Goal: Task Accomplishment & Management: Manage account settings

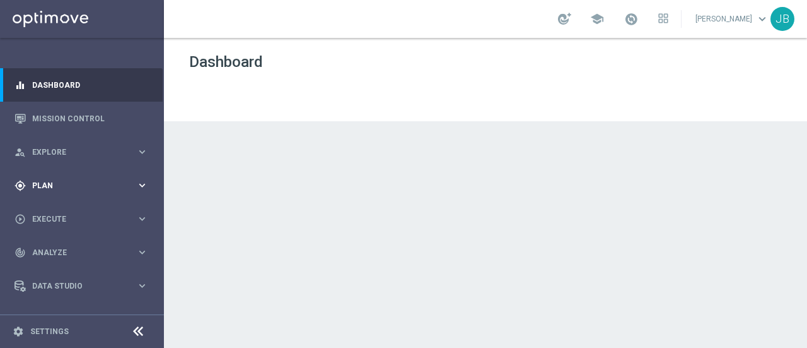
click at [80, 182] on span "Plan" at bounding box center [84, 186] width 104 height 8
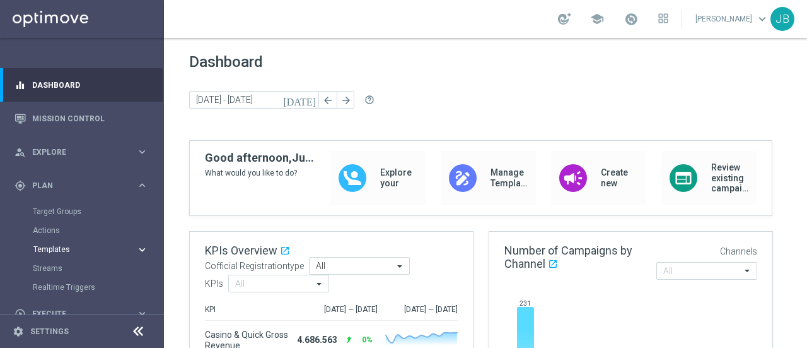
click at [69, 250] on span "Templates" at bounding box center [78, 249] width 90 height 8
click at [64, 268] on link "Optimail" at bounding box center [85, 268] width 92 height 10
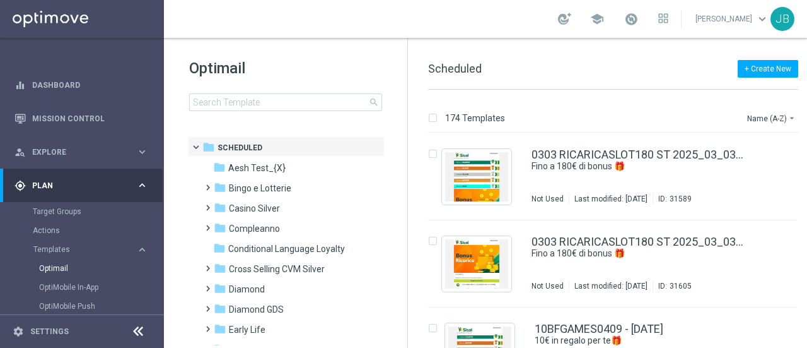
drag, startPoint x: 410, startPoint y: 182, endPoint x: 411, endPoint y: 214, distance: 31.6
click at [411, 214] on div "174 Templates Name (A-Z) arrow_drop_down Drag here to set row groups Drag here …" at bounding box center [616, 219] width 416 height 258
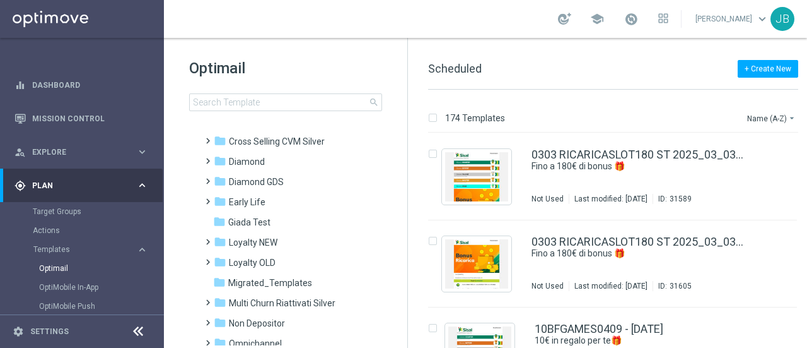
scroll to position [115, 0]
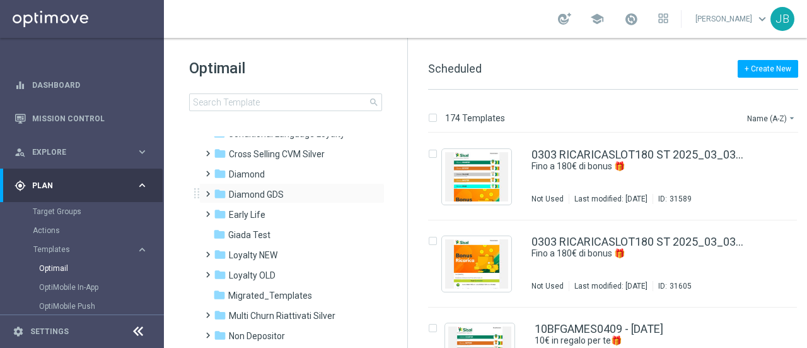
click at [208, 190] on span at bounding box center [205, 187] width 6 height 5
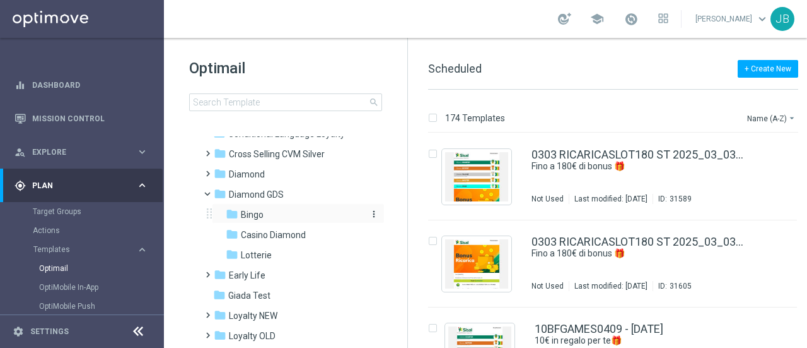
click at [252, 214] on span "Bingo" at bounding box center [252, 214] width 23 height 11
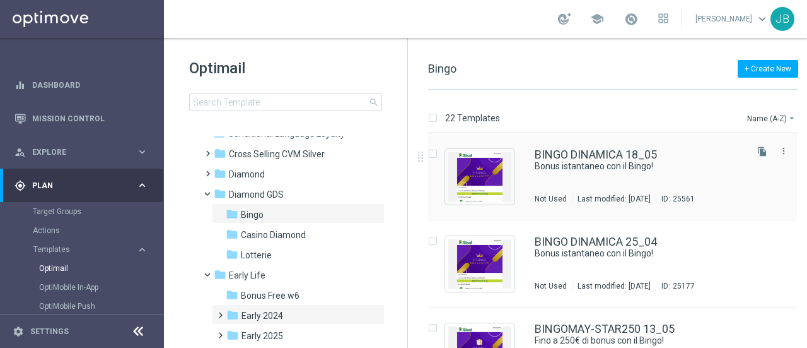
click at [695, 194] on div "25561" at bounding box center [684, 199] width 22 height 10
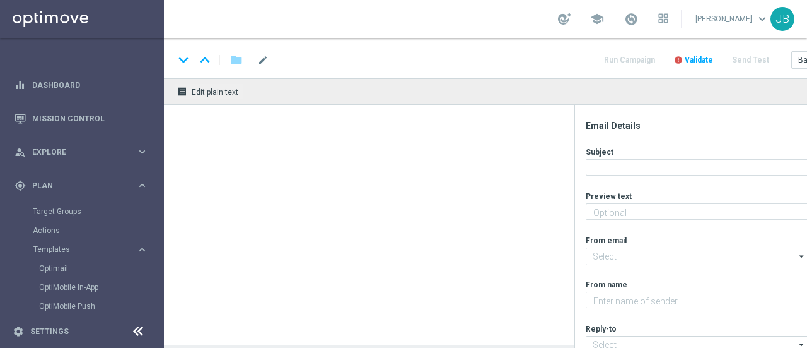
type textarea "Per te fino a 20 € di bonus"
type input "[EMAIL_ADDRESS][DOMAIN_NAME]"
type textarea "Sisal"
type input "[EMAIL_ADDRESS][DOMAIN_NAME]"
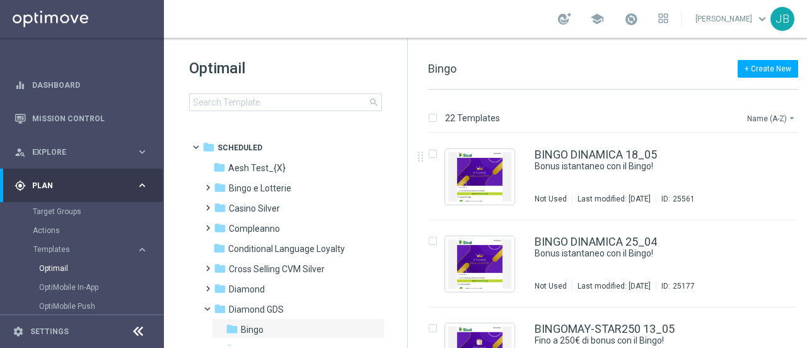
click at [777, 116] on button "Name (A-Z) arrow_drop_down" at bounding box center [772, 117] width 52 height 15
click at [743, 175] on span "Date Modified (Newest)" at bounding box center [750, 174] width 85 height 9
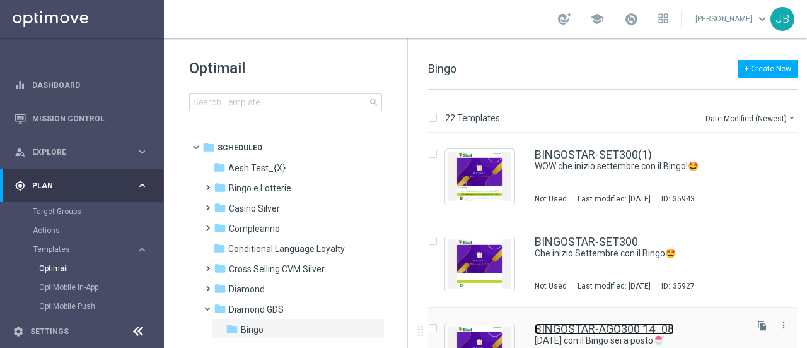
click at [587, 323] on link "BINGOSTAR-AGO300 14_08" at bounding box center [604, 328] width 139 height 11
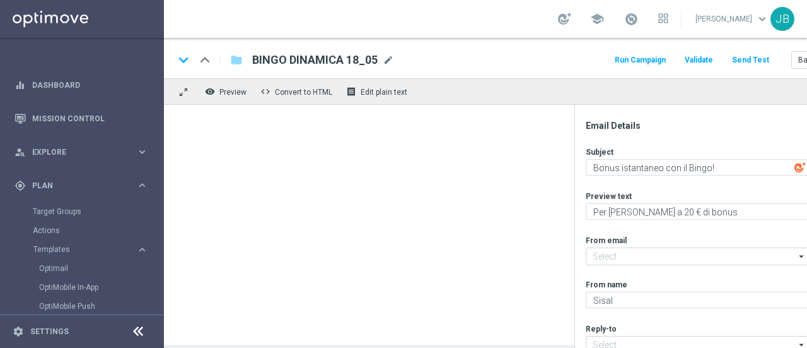
type input "[EMAIL_ADDRESS][DOMAIN_NAME]"
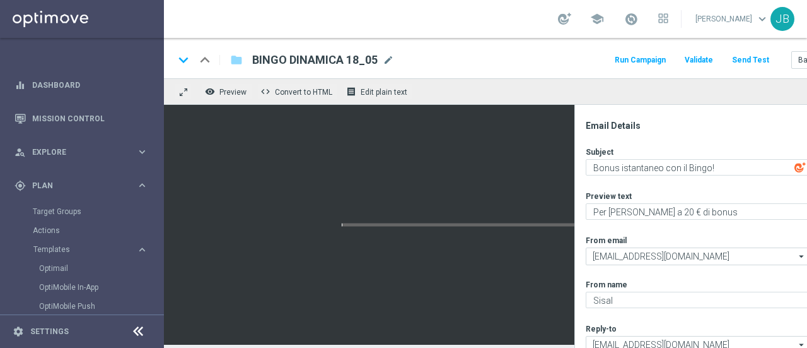
type textarea "Ferragosto con il Bingo sei a posto🍧"
type textarea "Fino a 300€ di bonus per te!"
type textarea "Sisal Vip"
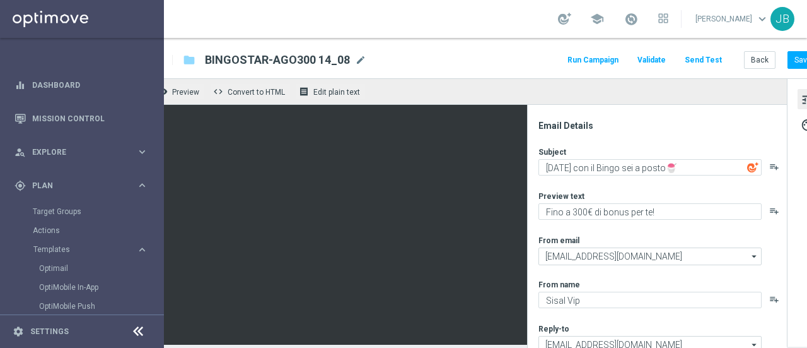
scroll to position [74, 0]
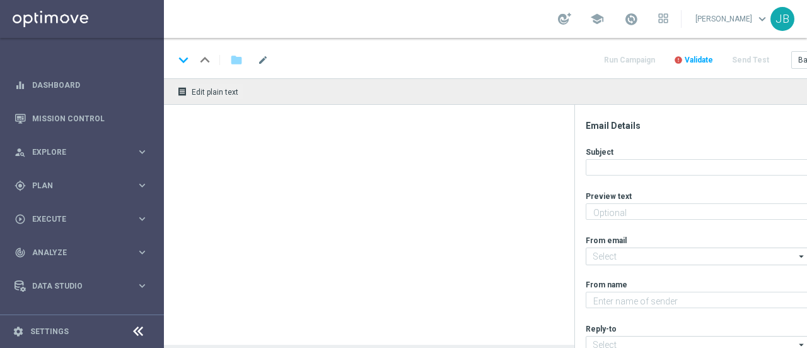
type textarea "Fino a 300€ di bonus per te!"
type input "[EMAIL_ADDRESS][DOMAIN_NAME]"
type textarea "Sisal Vip"
type input "teamvip@sisal.it"
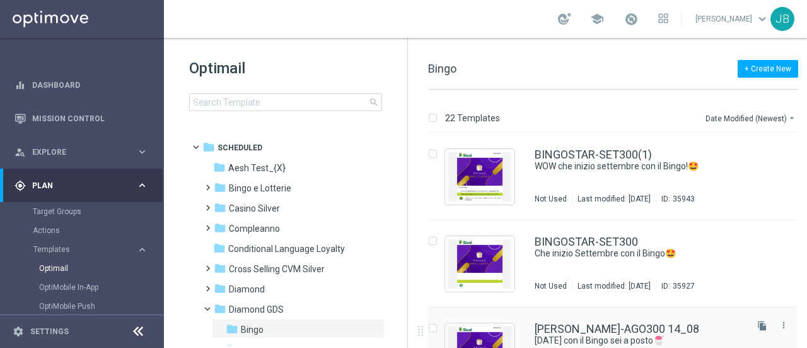
drag, startPoint x: 611, startPoint y: 327, endPoint x: 575, endPoint y: 320, distance: 36.6
click at [575, 320] on div "BINGOSTAR-AGO300 14_08 Ferragosto con il Bingo sei a posto🍧 Not Used Last modif…" at bounding box center [612, 350] width 369 height 87
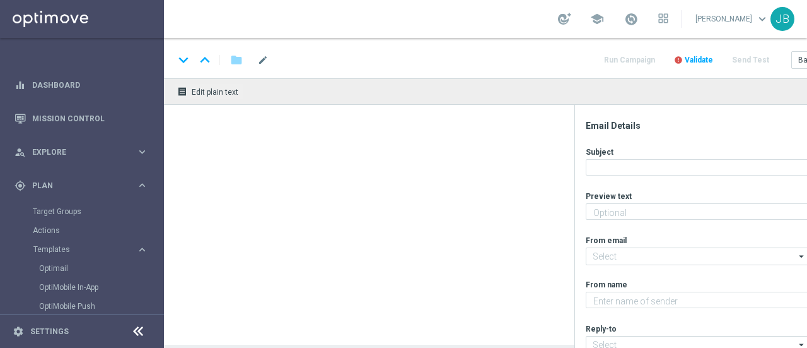
type textarea "Fino a 300€ di bonus per te!"
type input "[EMAIL_ADDRESS][DOMAIN_NAME]"
type textarea "Sisal Vip"
type input "[EMAIL_ADDRESS][DOMAIN_NAME]"
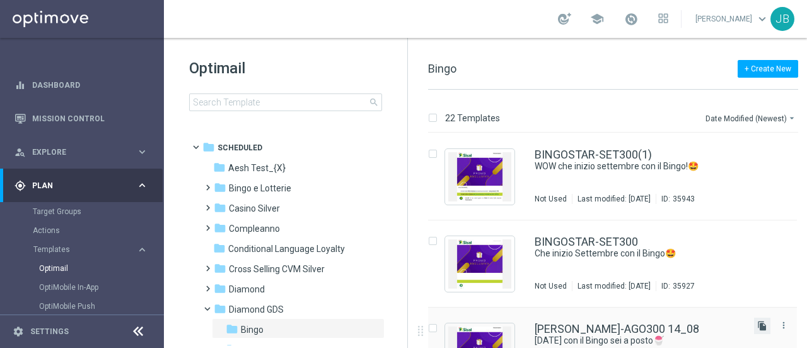
click at [759, 324] on icon "file_copy" at bounding box center [763, 325] width 10 height 10
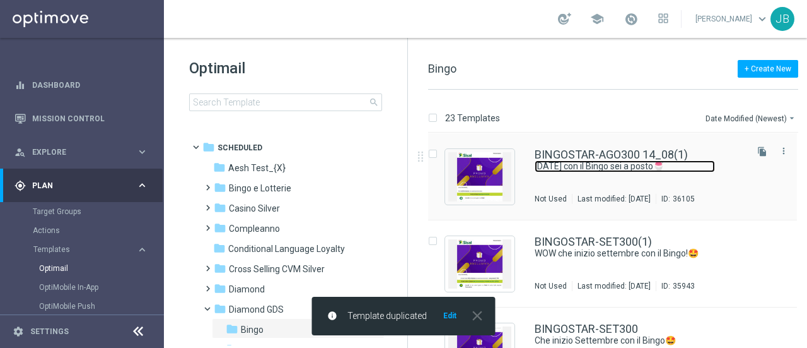
click at [622, 162] on link "Ferragosto con il Bingo sei a posto🍧" at bounding box center [625, 166] width 180 height 12
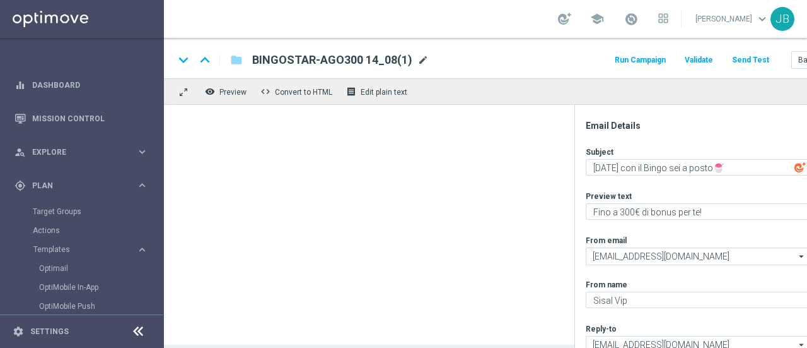
click at [422, 60] on span "mode_edit" at bounding box center [423, 59] width 11 height 11
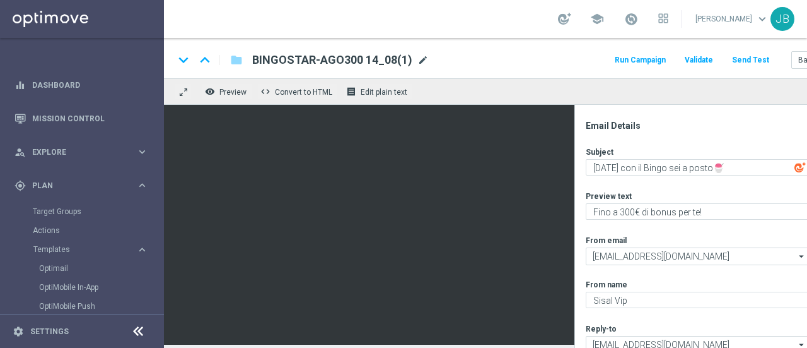
click at [423, 59] on span "mode_edit" at bounding box center [423, 59] width 11 height 11
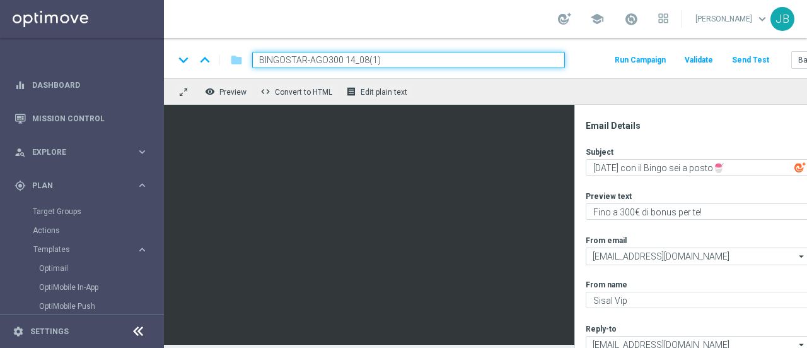
drag, startPoint x: 380, startPoint y: 59, endPoint x: 259, endPoint y: 64, distance: 121.8
click at [259, 64] on input "BINGOSTAR-AGO300 14_08(1)" at bounding box center [408, 60] width 313 height 16
paste input "ET-300STAR"
type input "BINGOSET-300STAR"
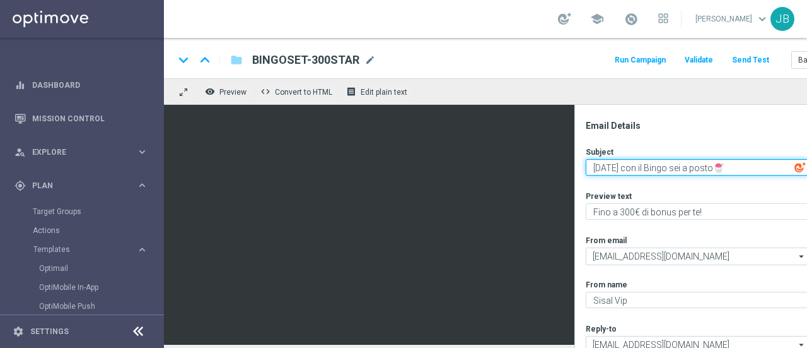
drag, startPoint x: 725, startPoint y: 167, endPoint x: 591, endPoint y: 170, distance: 134.4
click at [591, 170] on textarea "Ferragosto con il Bingo sei a posto🍧" at bounding box center [697, 167] width 223 height 16
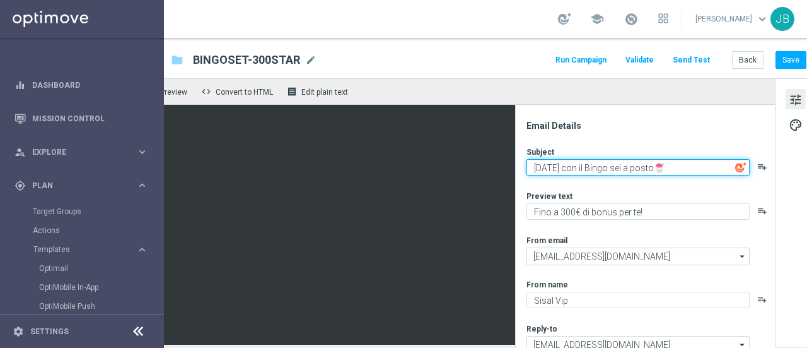
scroll to position [0, 65]
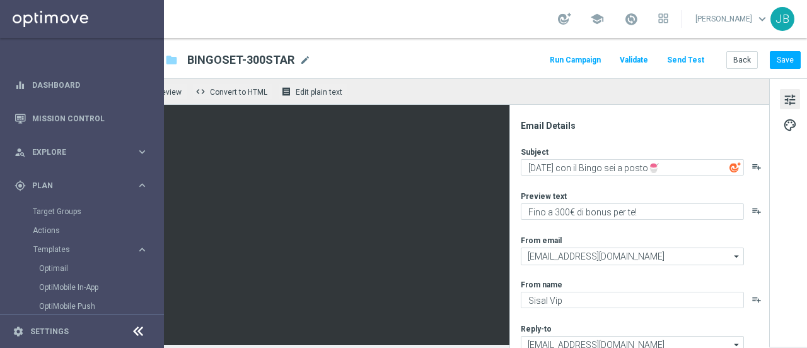
click at [735, 168] on img at bounding box center [735, 166] width 11 height 11
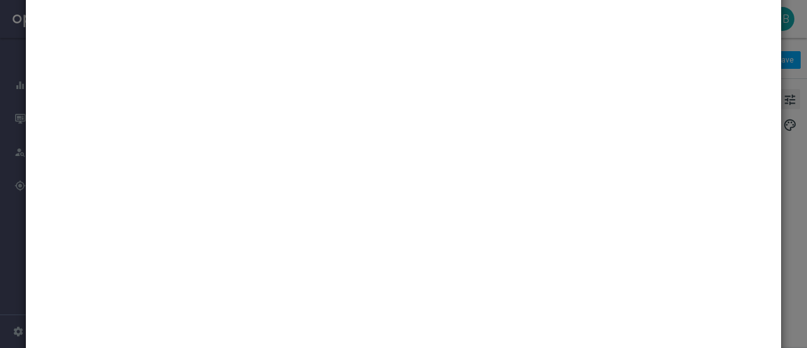
click at [788, 90] on modal-container at bounding box center [403, 174] width 807 height 348
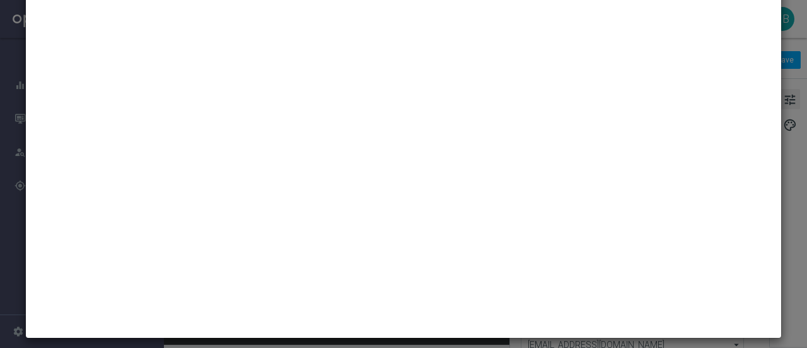
scroll to position [40, 0]
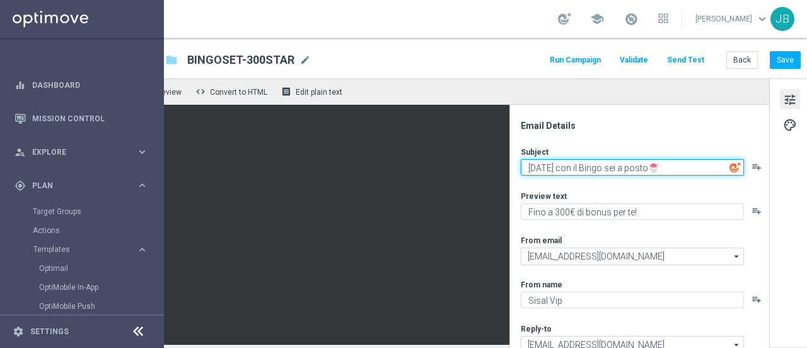
drag, startPoint x: 659, startPoint y: 168, endPoint x: 517, endPoint y: 168, distance: 141.3
click at [517, 168] on div "Email Details Subject Ferragosto con il Bingo sei a posto🍧 playlist_add Preview…" at bounding box center [642, 234] width 251 height 228
click at [647, 166] on textarea "Che promozione del mese🍧" at bounding box center [632, 167] width 223 height 16
paste textarea "😱"
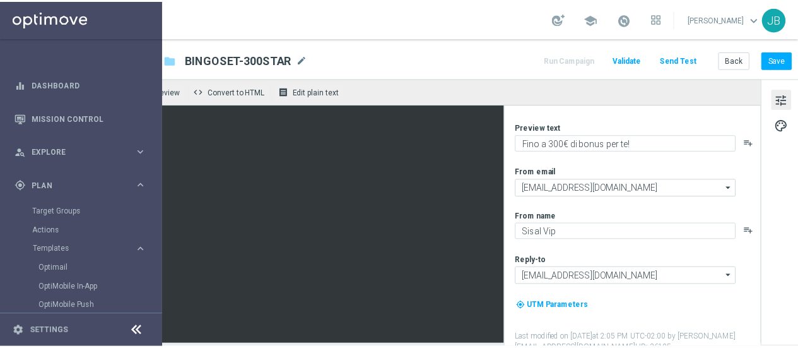
scroll to position [74, 0]
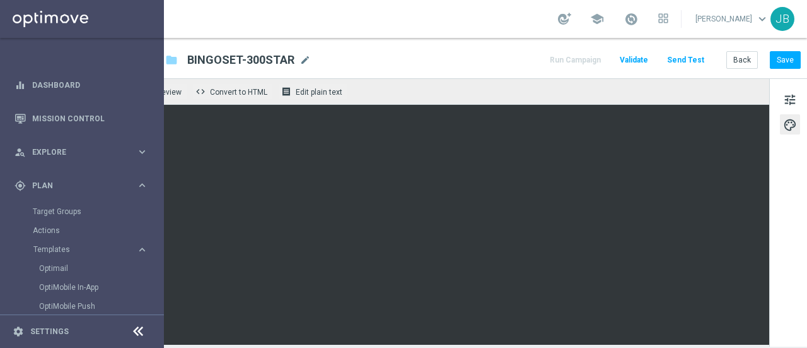
click at [145, 328] on div at bounding box center [137, 332] width 23 height 20
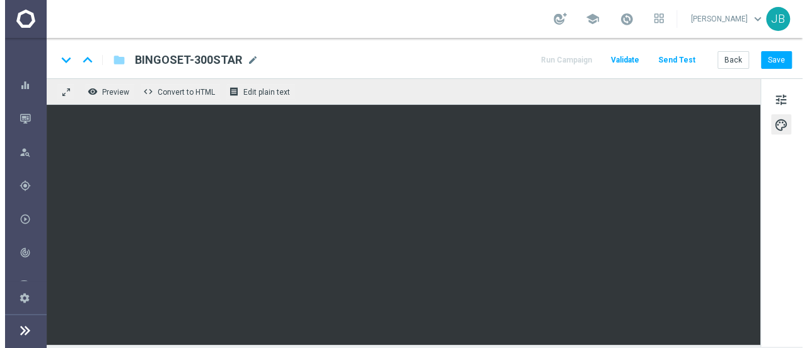
scroll to position [0, 0]
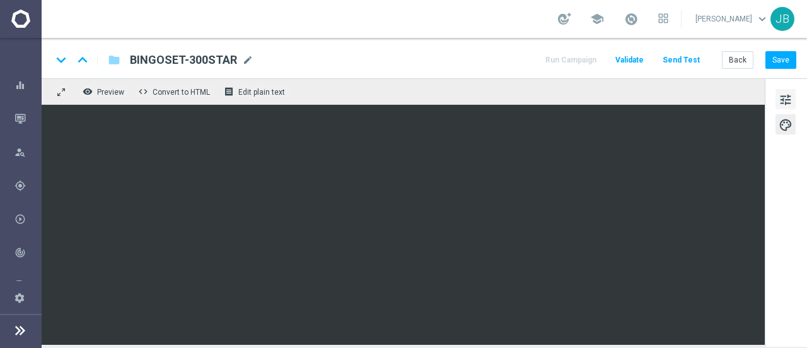
click at [786, 105] on span "tune" at bounding box center [786, 99] width 14 height 16
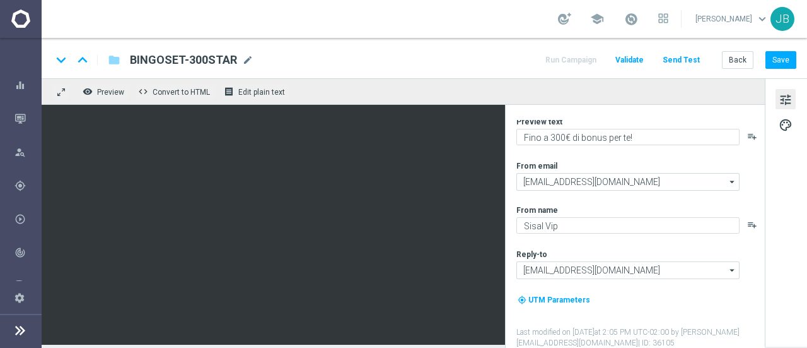
drag, startPoint x: 761, startPoint y: 204, endPoint x: 763, endPoint y: 167, distance: 36.7
click at [763, 167] on div "Email Details Subject Che promozione del mese😱 playlist_add Preview text Fino a…" at bounding box center [638, 234] width 251 height 228
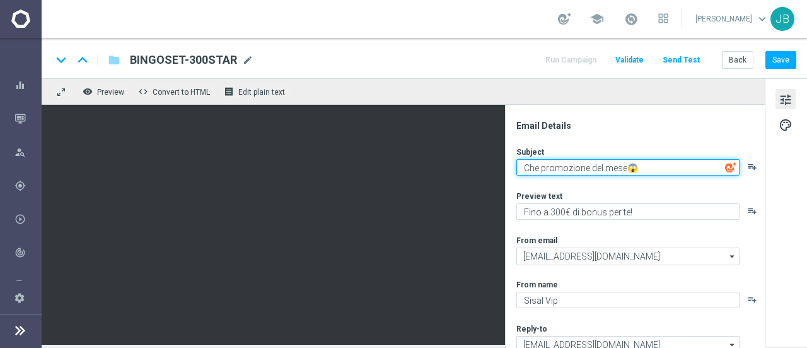
click at [621, 169] on textarea "Che promozione del mese😱" at bounding box center [628, 167] width 223 height 16
click at [622, 169] on textarea "Che promozione del mese😱" at bounding box center [628, 167] width 223 height 16
type textarea "Che promozione del mese! 😱"
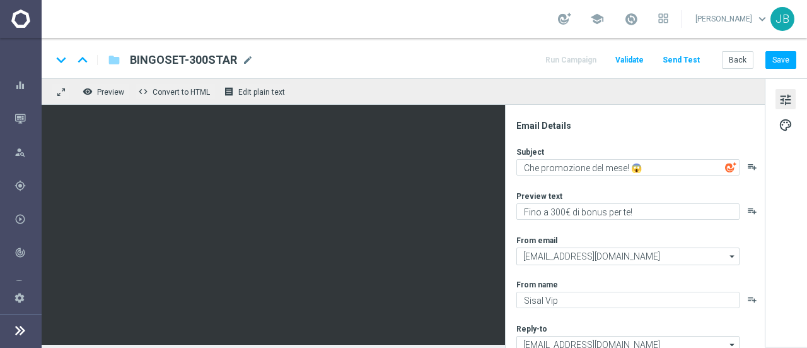
click at [783, 164] on div "tune palette" at bounding box center [786, 212] width 42 height 268
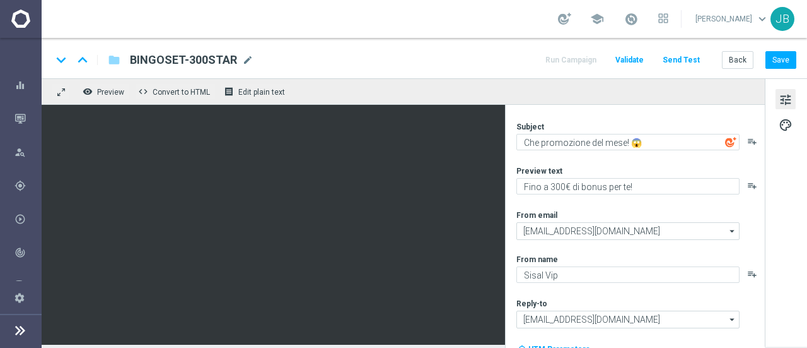
scroll to position [74, 0]
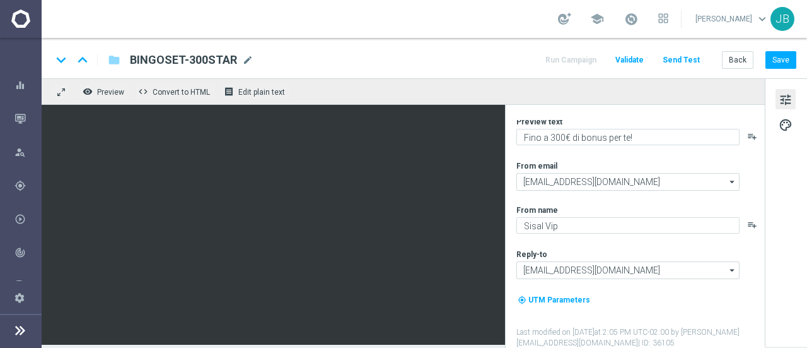
click at [765, 233] on div "tune palette" at bounding box center [786, 212] width 42 height 268
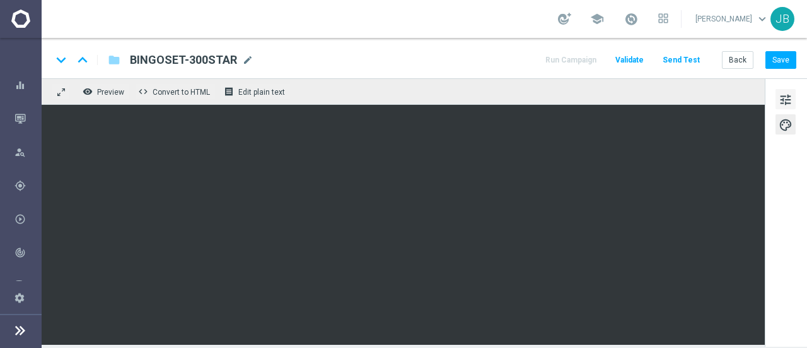
click at [790, 104] on span "tune" at bounding box center [786, 99] width 14 height 16
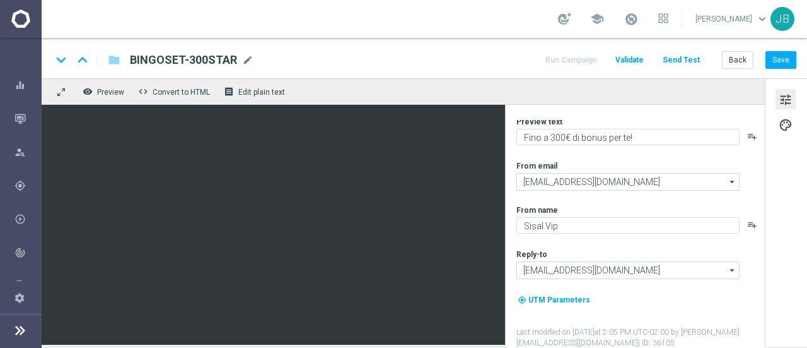
click at [683, 63] on button "Send Test" at bounding box center [681, 60] width 41 height 17
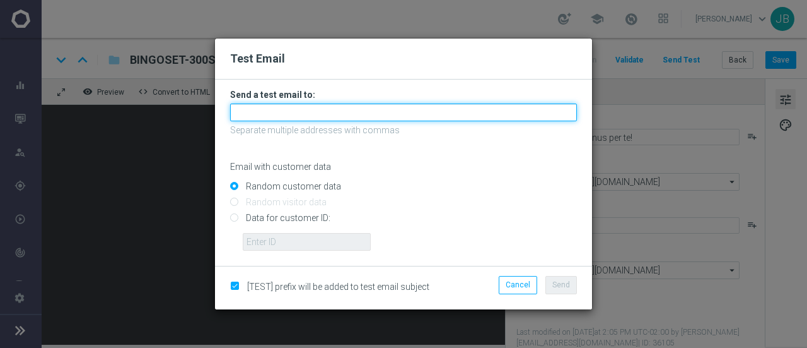
click at [327, 115] on input "text" at bounding box center [403, 112] width 347 height 18
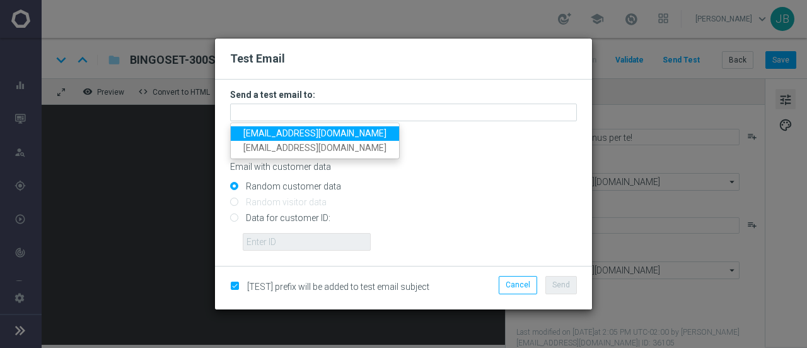
click at [305, 134] on span "juri.burattinello@sisal.it" at bounding box center [314, 133] width 143 height 10
type input "juri.burattinello@sisal.it"
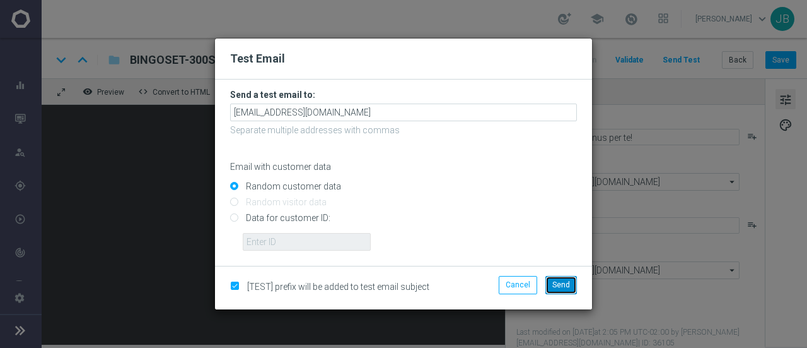
click at [564, 283] on span "Send" at bounding box center [562, 284] width 18 height 9
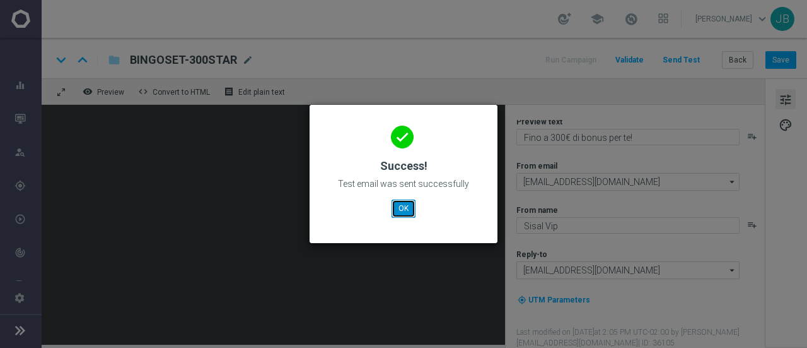
click at [404, 208] on button "OK" at bounding box center [404, 208] width 24 height 18
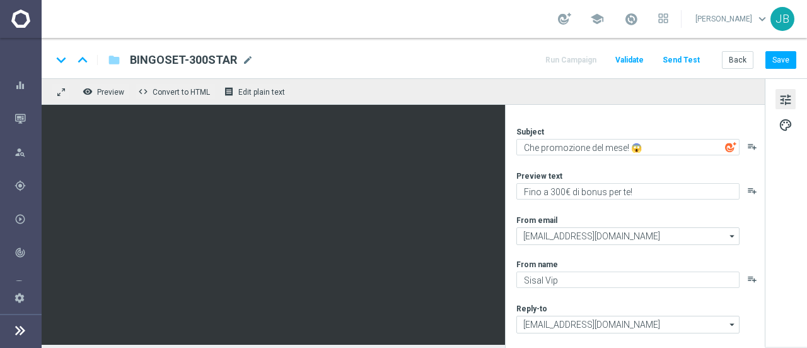
scroll to position [0, 0]
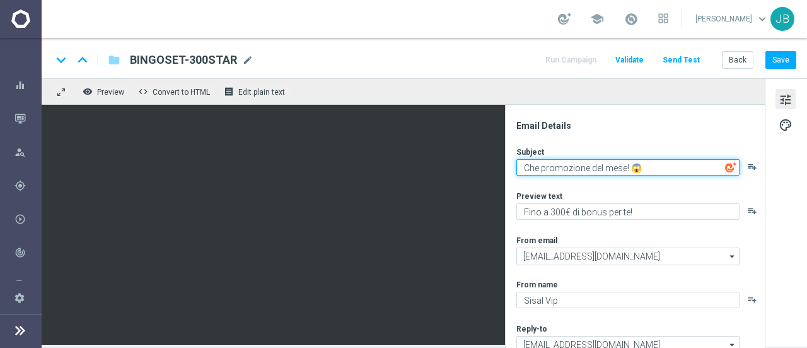
click at [524, 166] on textarea "Che promozione del mese! 😱" at bounding box center [628, 167] width 223 height 16
click at [527, 167] on textarea "Che promozione del mese! 😱" at bounding box center [628, 167] width 223 height 16
click at [544, 169] on textarea "Bingo... che promozione del mese! 😱" at bounding box center [628, 167] width 223 height 16
click at [682, 167] on textarea "Bingo ... che promozione del mese! 😱" at bounding box center [628, 167] width 223 height 16
click at [547, 171] on textarea "Bingo ... che promozione del mese! 😱" at bounding box center [628, 167] width 223 height 16
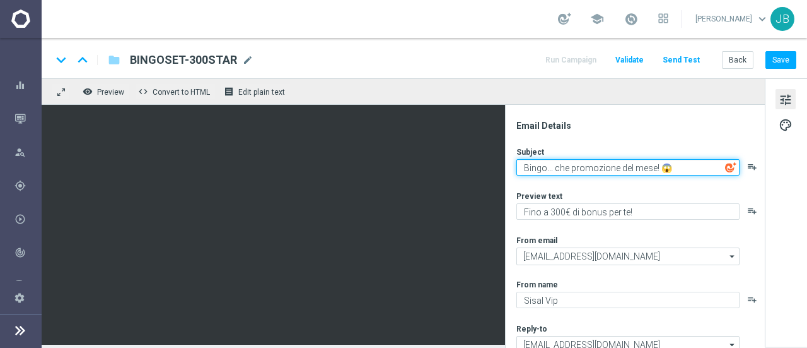
type textarea "Bingo... che promozione del mese! 😱"
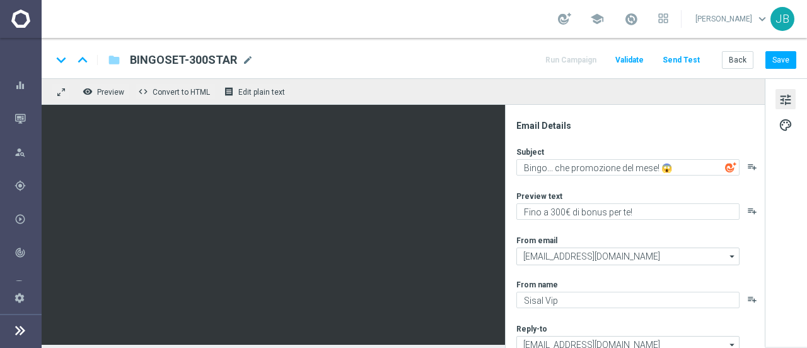
click at [752, 132] on div "Email Details Subject Bingo... che promozione del mese! 😱 playlist_add Preview …" at bounding box center [638, 234] width 251 height 228
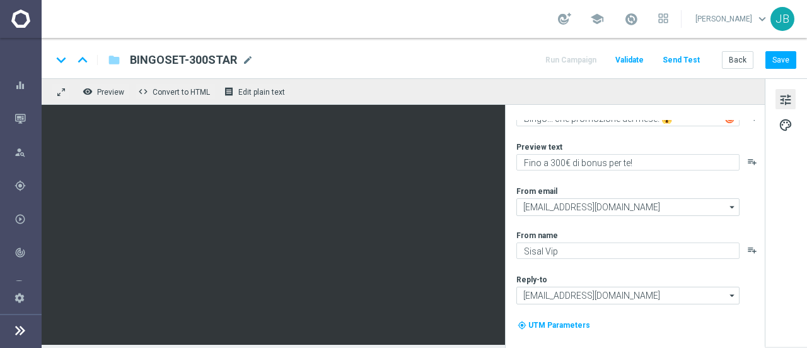
scroll to position [24, 0]
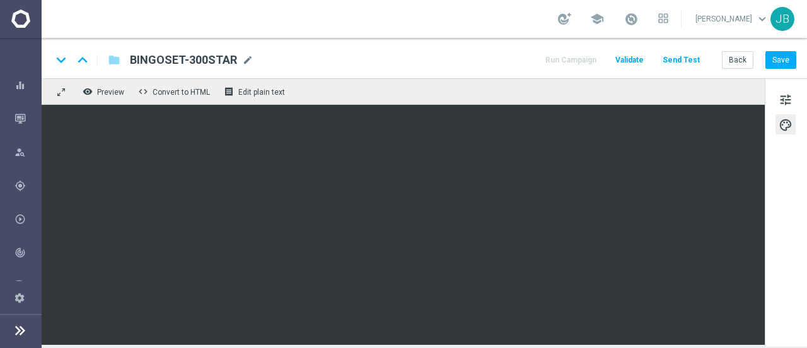
click at [799, 91] on div "tune palette" at bounding box center [786, 212] width 42 height 268
click at [795, 97] on button "tune" at bounding box center [786, 99] width 20 height 20
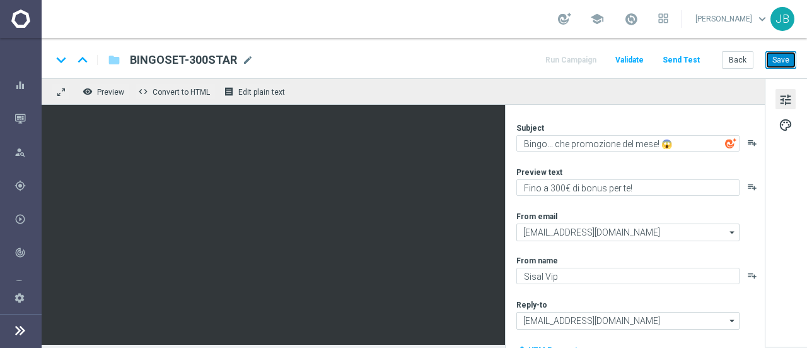
click at [782, 61] on button "Save" at bounding box center [781, 60] width 31 height 18
click at [14, 335] on icon at bounding box center [20, 329] width 15 height 15
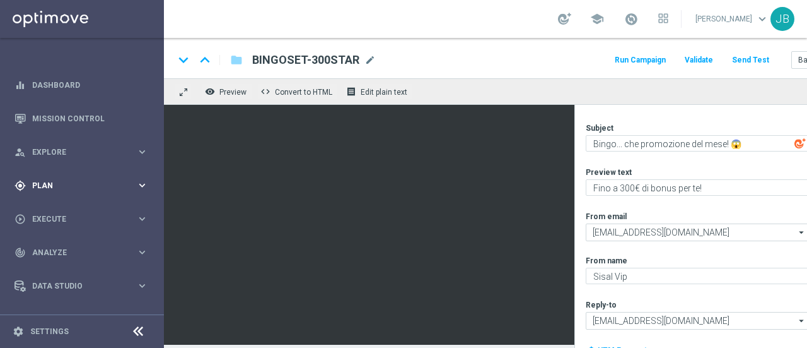
click at [69, 186] on span "Plan" at bounding box center [84, 186] width 104 height 8
click at [57, 212] on link "Target Groups" at bounding box center [82, 211] width 98 height 10
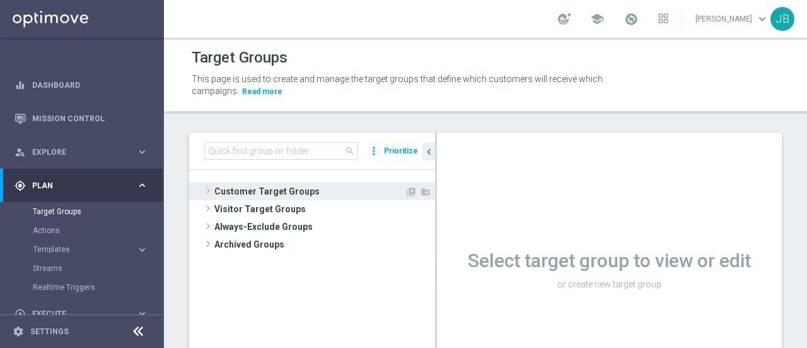
click at [210, 189] on span at bounding box center [208, 190] width 13 height 15
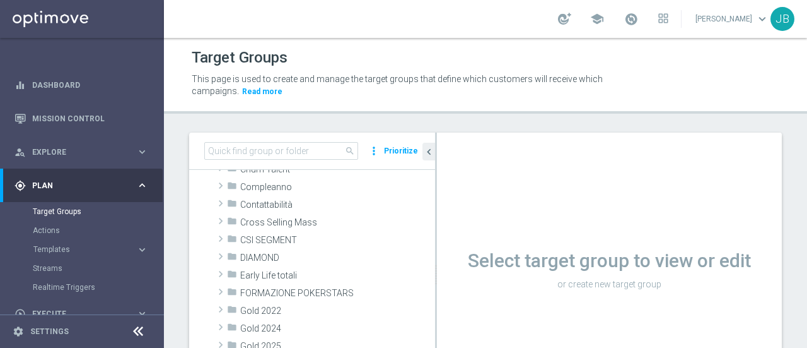
scroll to position [163, 0]
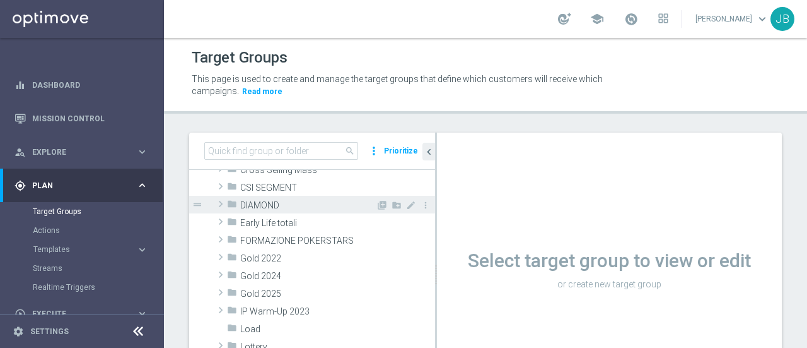
click at [221, 203] on span at bounding box center [220, 203] width 13 height 15
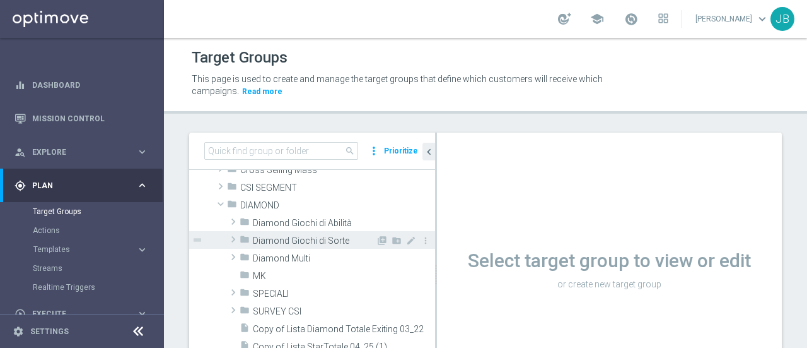
click at [235, 237] on span at bounding box center [233, 238] width 13 height 15
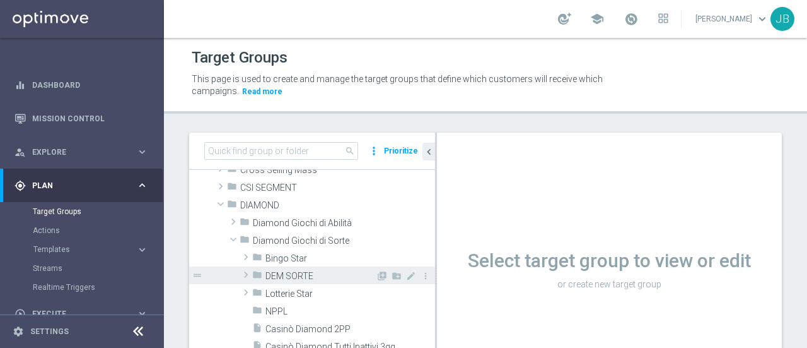
click at [246, 272] on span at bounding box center [246, 274] width 13 height 15
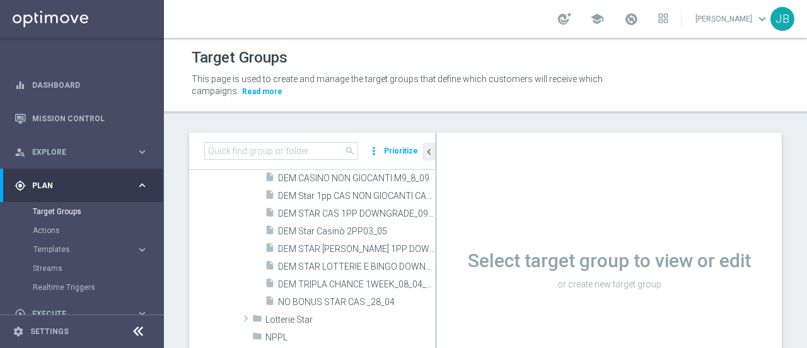
scroll to position [291, 0]
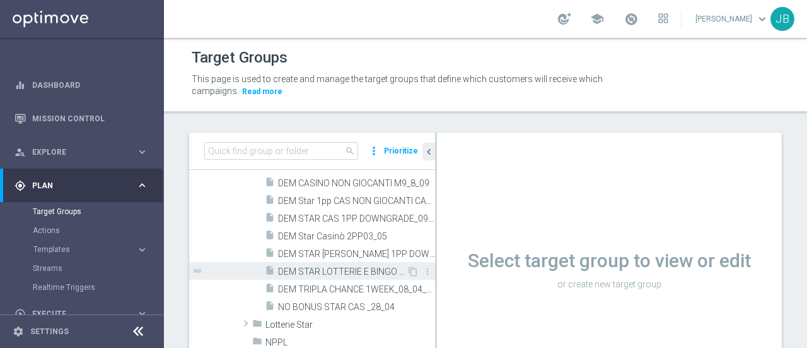
click at [354, 272] on span "DEM STAR LOTTERIE E BINGO DOWNGRADE_25_03" at bounding box center [342, 271] width 129 height 11
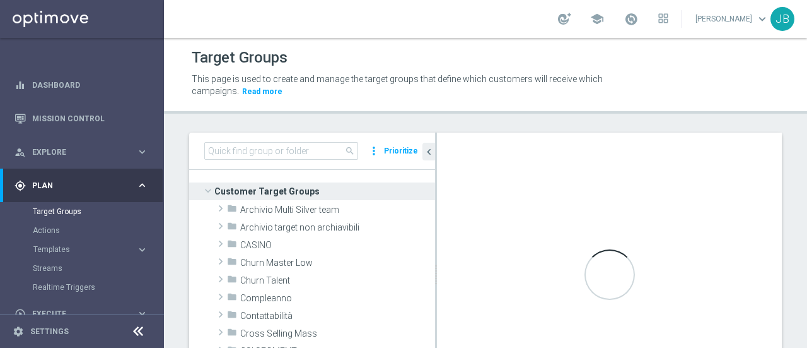
scroll to position [221, 0]
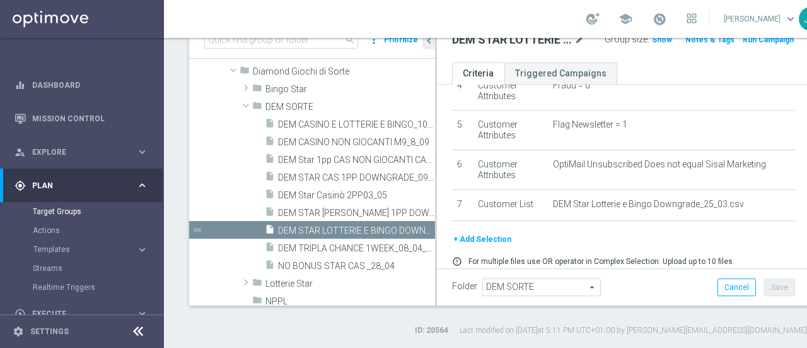
scroll to position [175, 0]
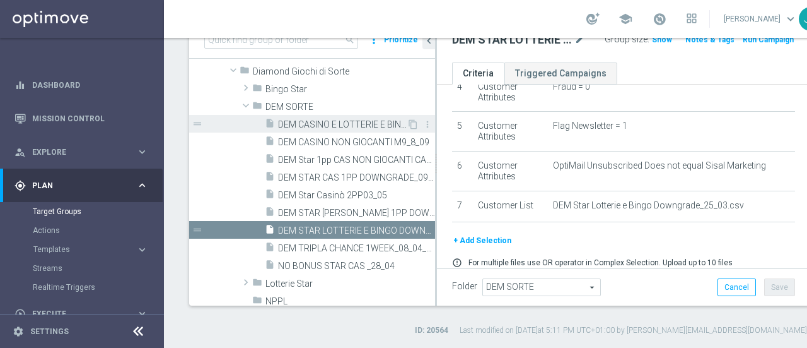
click at [326, 123] on span "DEM CASINO E LOTTERIE E BINGO_10_6" at bounding box center [342, 124] width 129 height 11
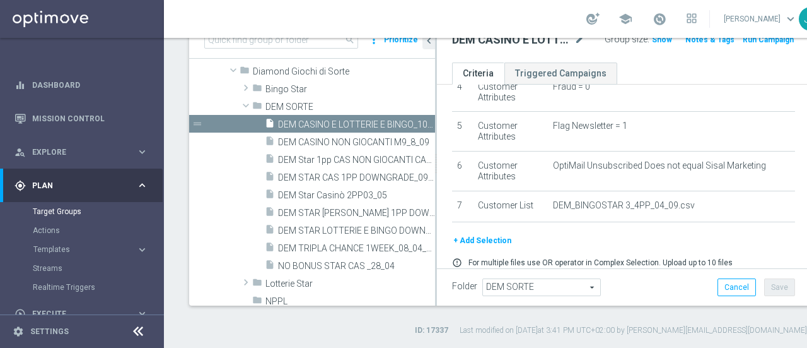
drag, startPoint x: 749, startPoint y: 214, endPoint x: 720, endPoint y: 237, distance: 37.3
click at [720, 233] on div "# Selection Type Criteria delete_forever 1 Customer Attributes Profiling Flag E…" at bounding box center [624, 78] width 362 height 309
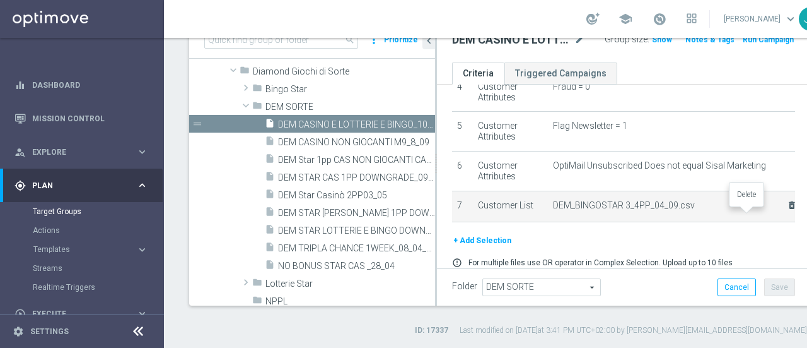
click at [787, 210] on icon "delete_forever" at bounding box center [792, 205] width 10 height 10
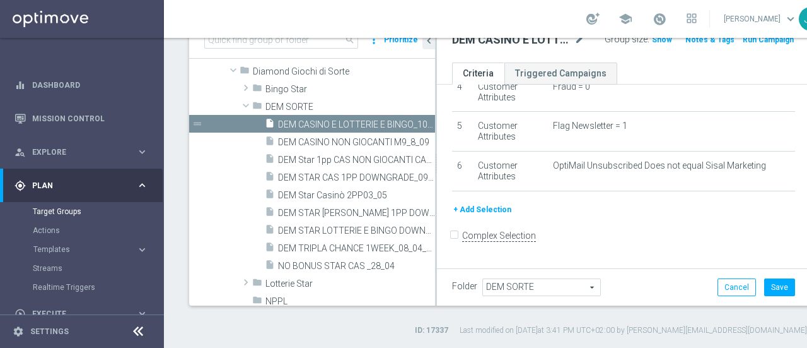
click at [495, 215] on button "+ Add Selection" at bounding box center [482, 209] width 61 height 14
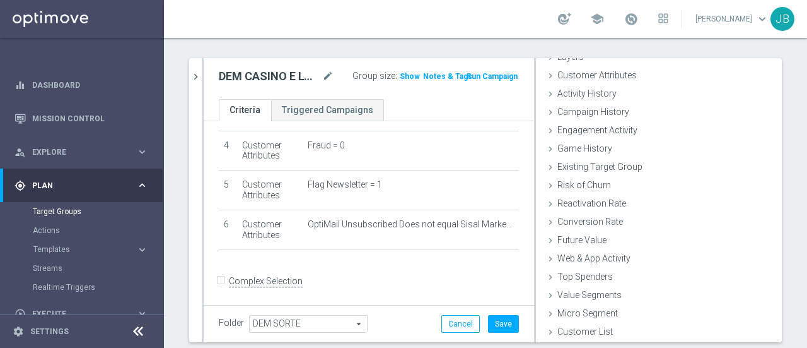
scroll to position [111, 0]
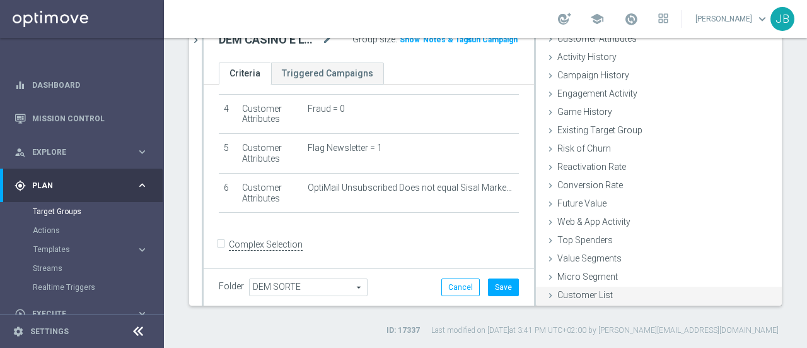
click at [546, 293] on icon at bounding box center [551, 295] width 10 height 10
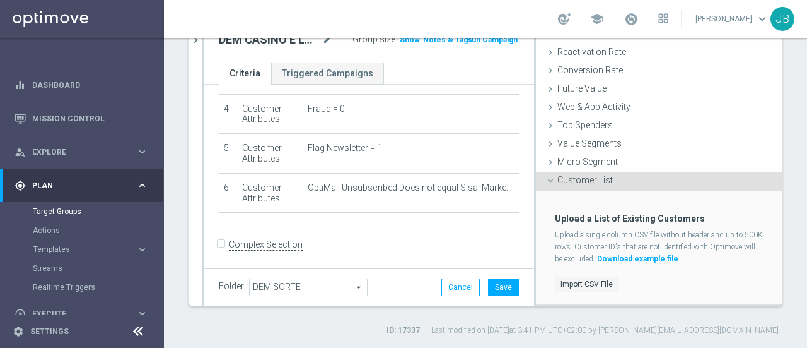
click at [569, 286] on label "Import CSV File" at bounding box center [587, 284] width 64 height 16
click at [0, 0] on input "Import CSV File" at bounding box center [0, 0] width 0 height 0
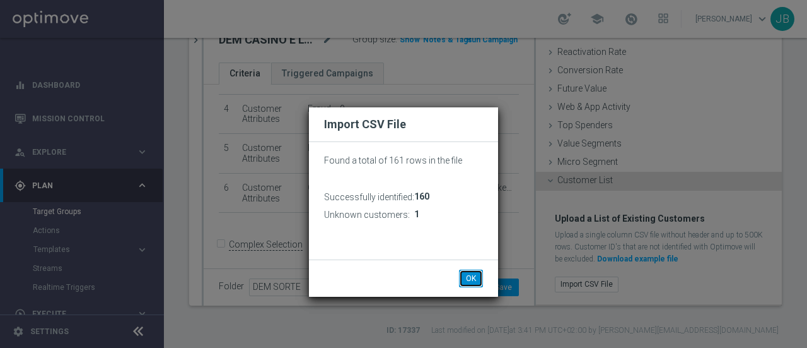
click at [476, 277] on button "OK" at bounding box center [471, 278] width 24 height 18
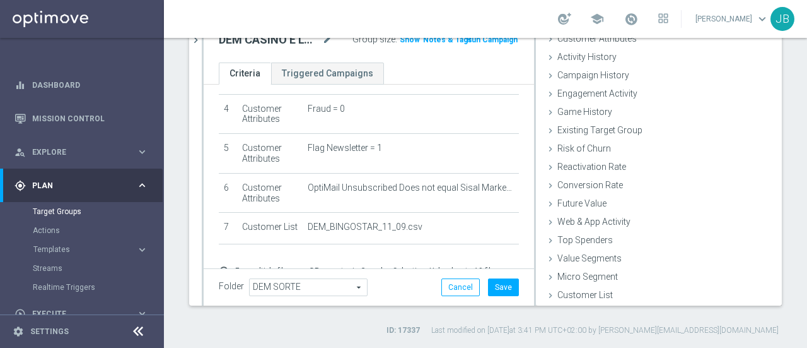
scroll to position [58, 0]
click at [546, 296] on icon at bounding box center [551, 295] width 10 height 10
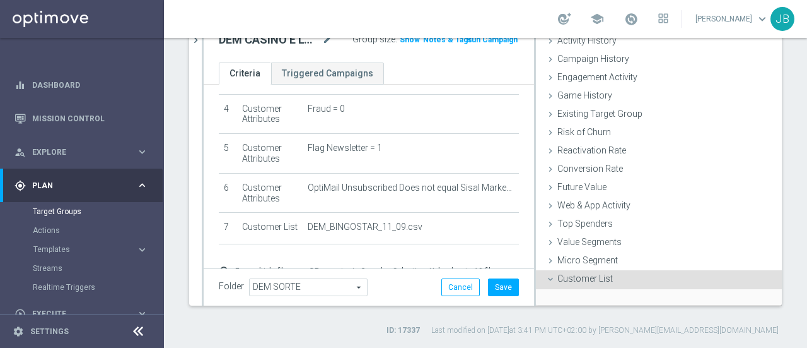
scroll to position [173, 0]
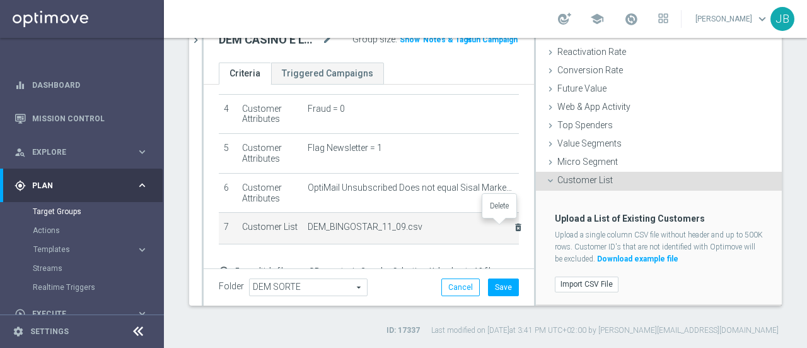
click at [513, 227] on icon "delete_forever" at bounding box center [518, 227] width 10 height 10
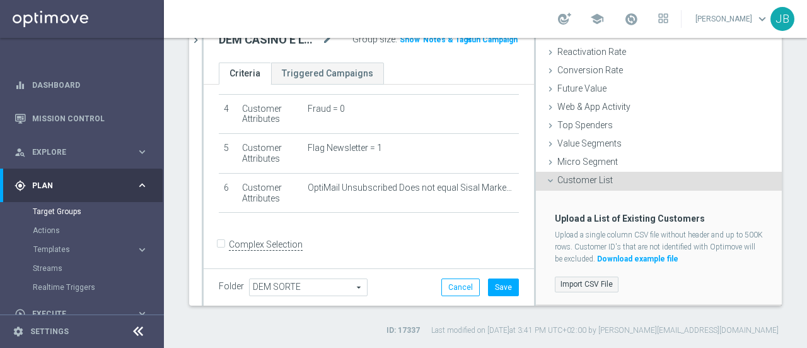
click at [584, 284] on label "Import CSV File" at bounding box center [587, 284] width 64 height 16
click at [0, 0] on input "Import CSV File" at bounding box center [0, 0] width 0 height 0
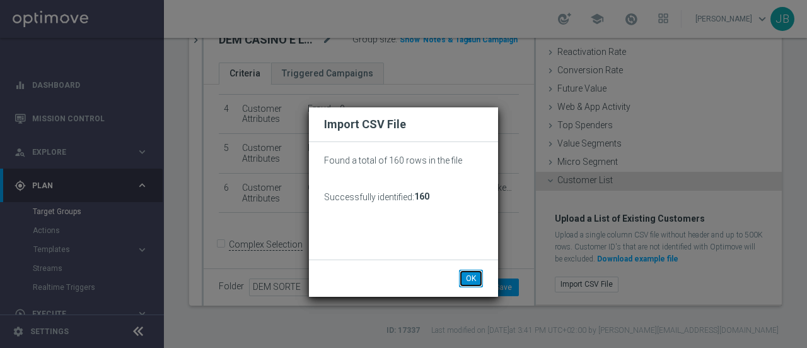
click at [473, 279] on button "OK" at bounding box center [471, 278] width 24 height 18
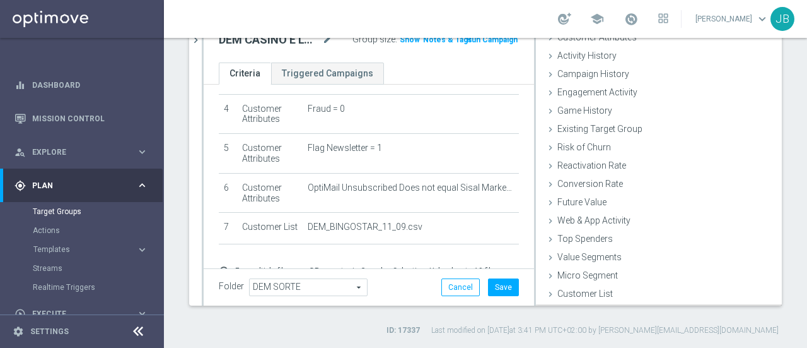
scroll to position [58, 0]
click at [497, 283] on button "Save" at bounding box center [503, 287] width 31 height 18
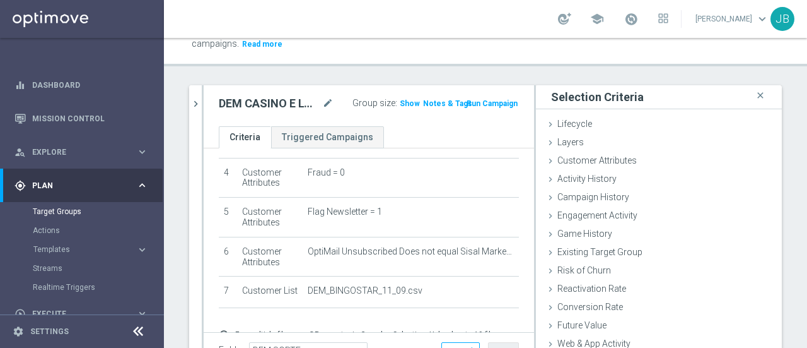
scroll to position [44, 0]
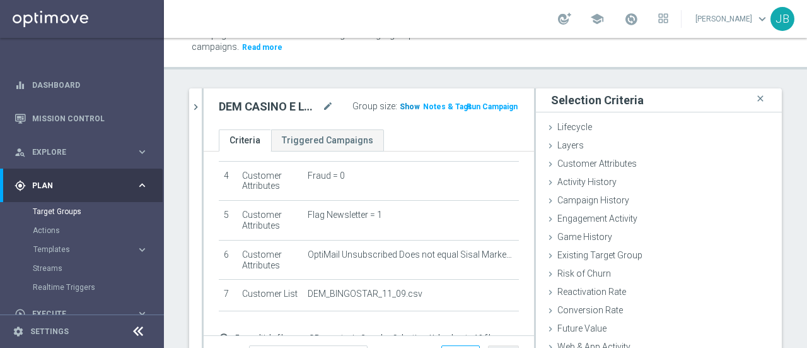
click at [400, 103] on span "Show" at bounding box center [410, 106] width 20 height 9
click at [401, 105] on span "155" at bounding box center [409, 108] width 16 height 12
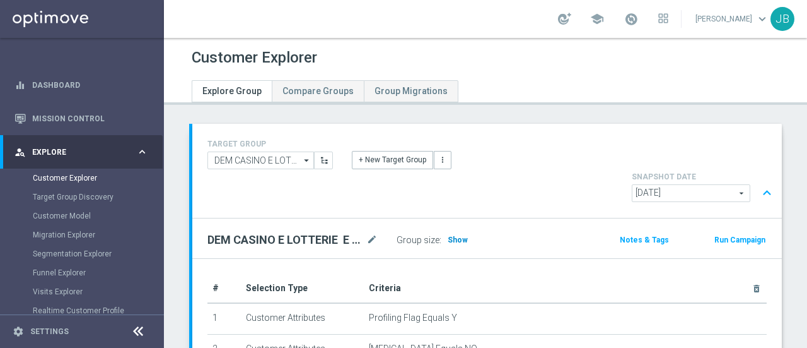
click at [460, 235] on span "Show" at bounding box center [458, 239] width 20 height 9
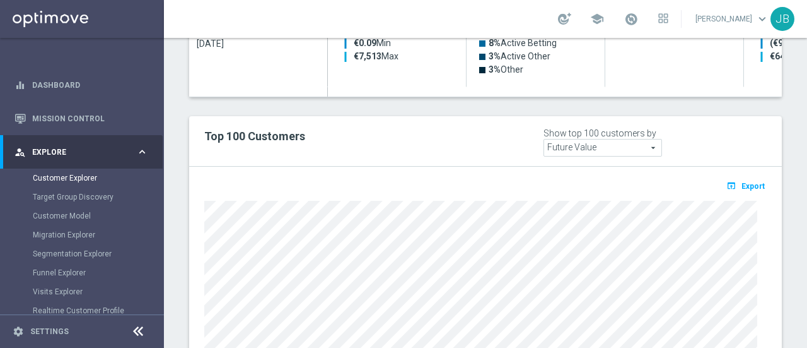
scroll to position [768, 0]
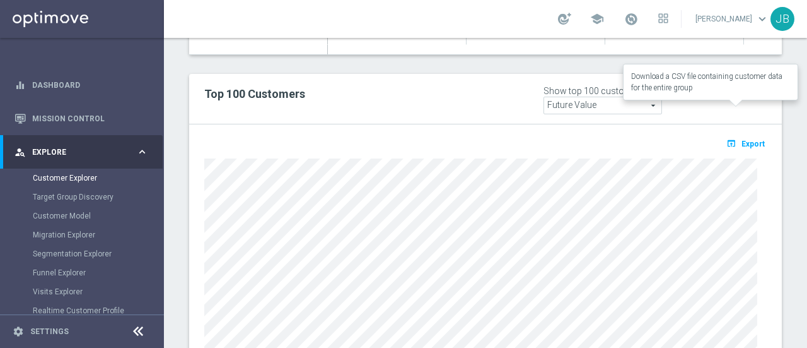
click at [746, 139] on span "Export" at bounding box center [753, 143] width 23 height 9
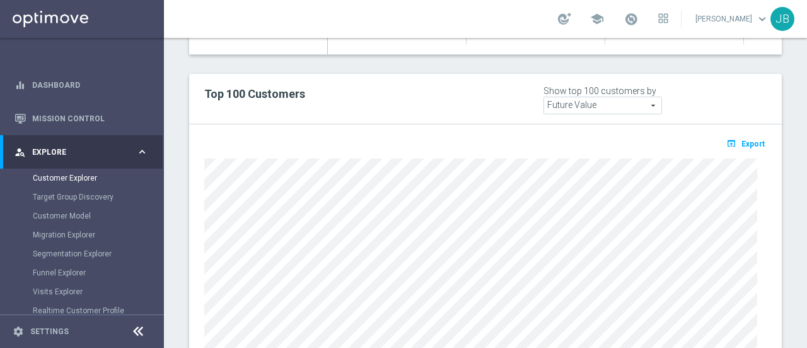
click at [119, 146] on div "person_search Explore" at bounding box center [76, 151] width 122 height 11
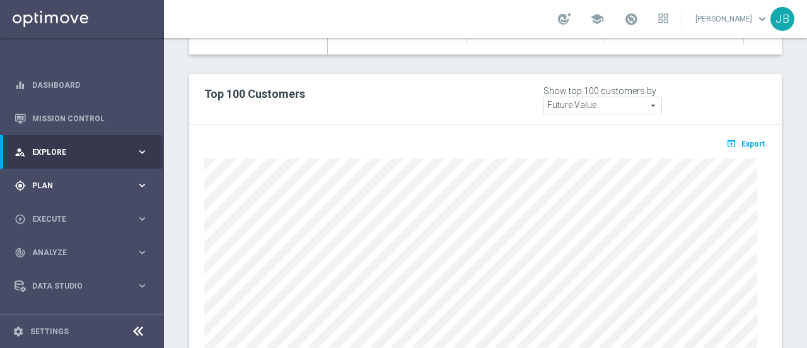
click at [81, 187] on span "Plan" at bounding box center [84, 186] width 104 height 8
click at [57, 250] on span "Templates" at bounding box center [78, 249] width 90 height 8
click at [62, 267] on link "Optimail" at bounding box center [85, 268] width 92 height 10
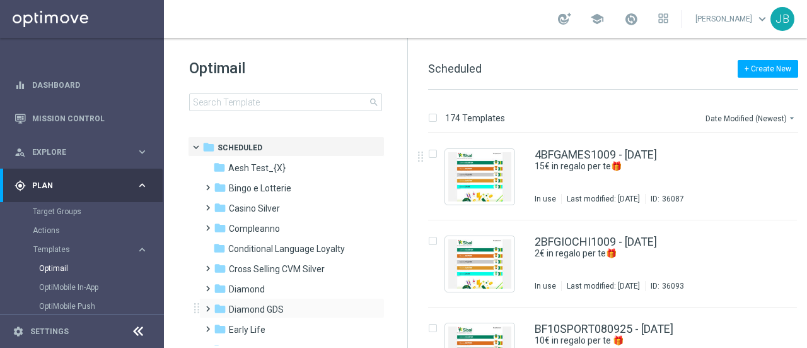
click at [208, 303] on span at bounding box center [205, 302] width 6 height 5
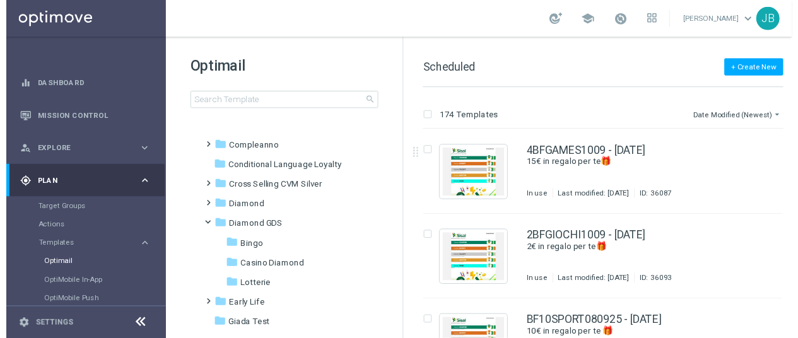
scroll to position [83, 0]
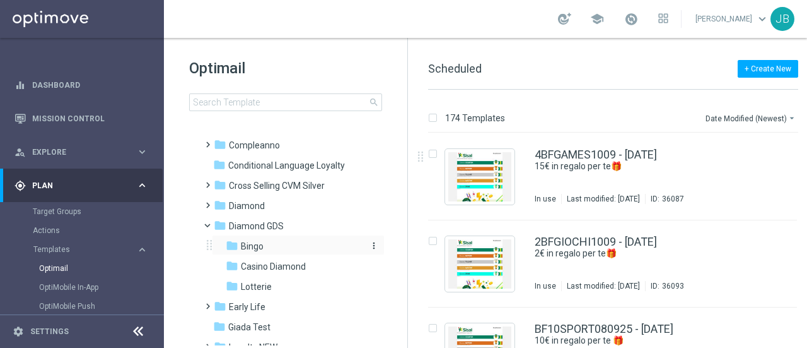
click at [245, 247] on span "Bingo" at bounding box center [252, 245] width 23 height 11
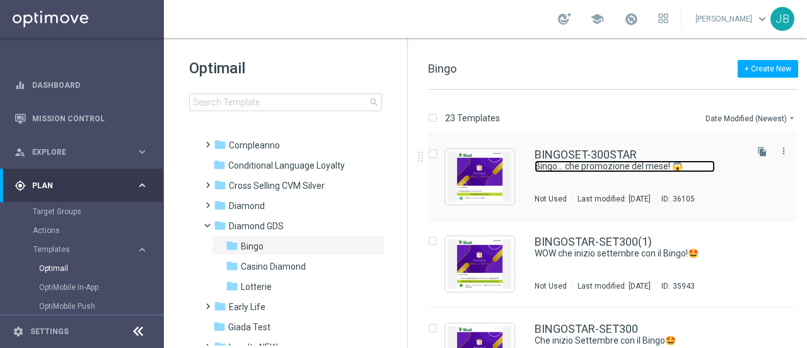
click at [612, 165] on link "Bingo... che promozione del mese! 😱" at bounding box center [625, 166] width 180 height 12
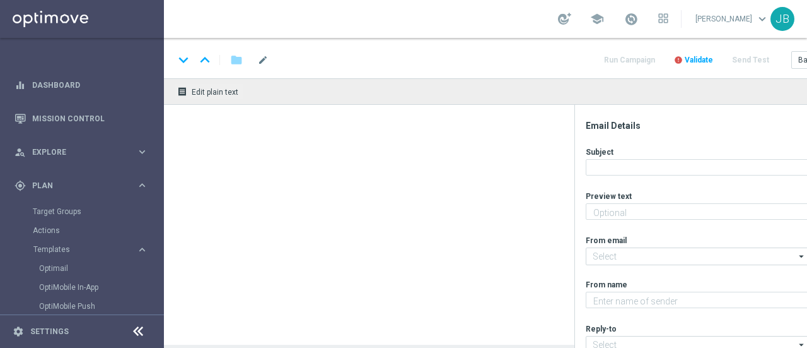
type textarea "Fino a 300€ di bonus per te!"
type input "[EMAIL_ADDRESS][DOMAIN_NAME]"
type textarea "Sisal Vip"
type input "[EMAIL_ADDRESS][DOMAIN_NAME]"
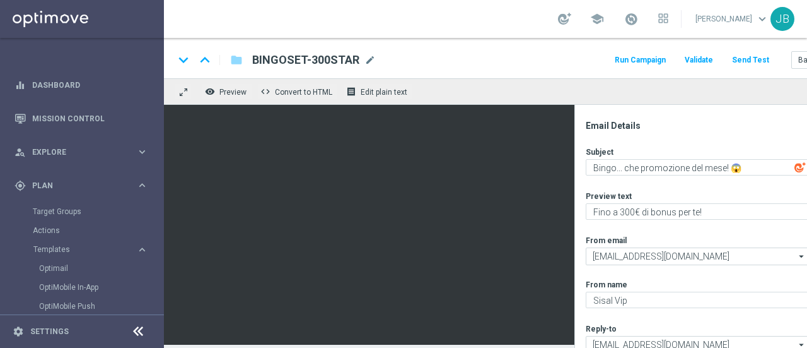
click at [643, 59] on button "Run Campaign" at bounding box center [640, 60] width 55 height 17
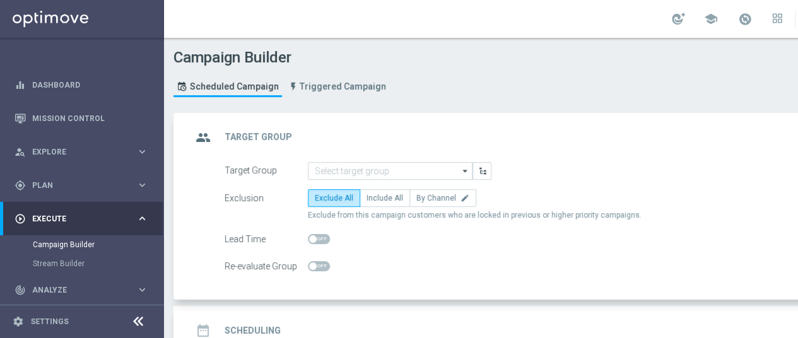
click at [505, 164] on div "Target Group arrow_drop_down Drag here to set row groups Drag here to set colum…" at bounding box center [558, 171] width 686 height 18
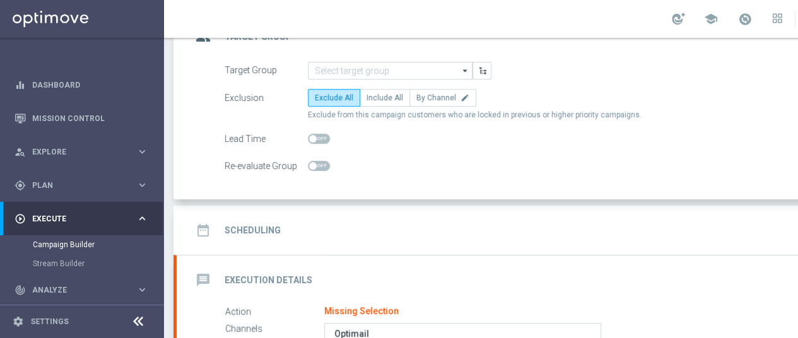
scroll to position [101, 0]
click at [460, 68] on icon "arrow_drop_down" at bounding box center [465, 70] width 13 height 16
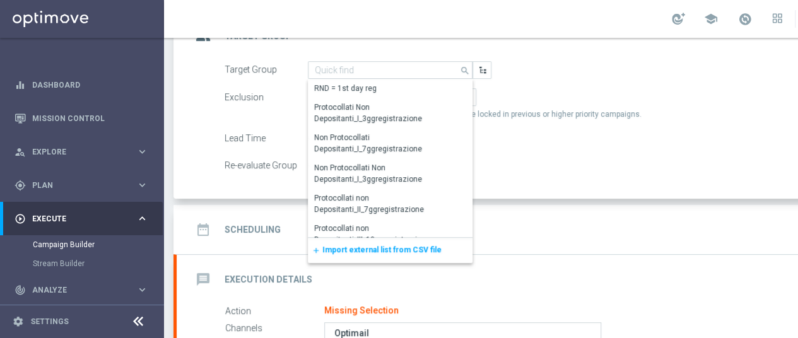
click at [380, 253] on span "Import external list from CSV file" at bounding box center [381, 249] width 119 height 9
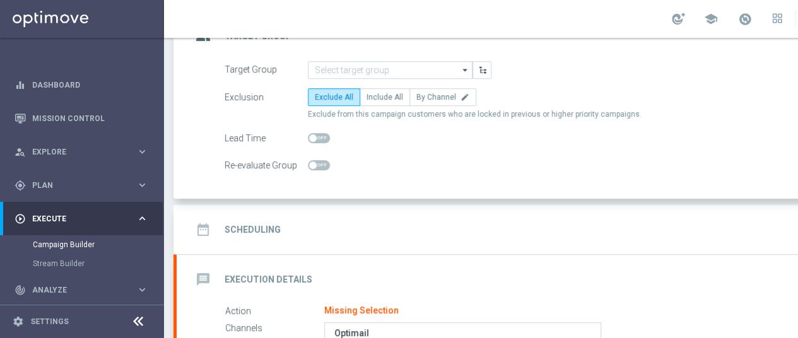
click at [467, 67] on icon "arrow_drop_down" at bounding box center [465, 70] width 13 height 16
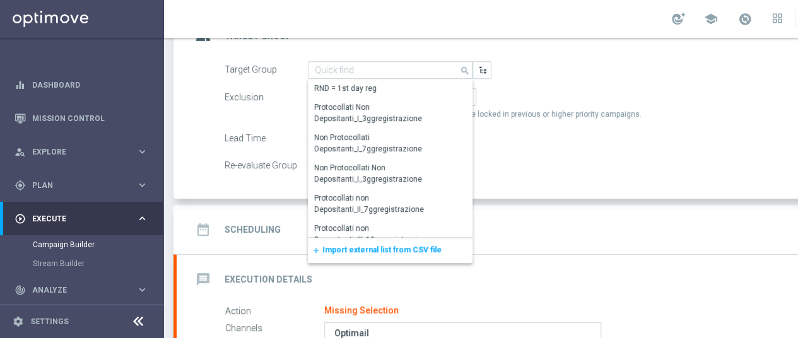
click at [419, 247] on span "Import external list from CSV file" at bounding box center [381, 249] width 119 height 9
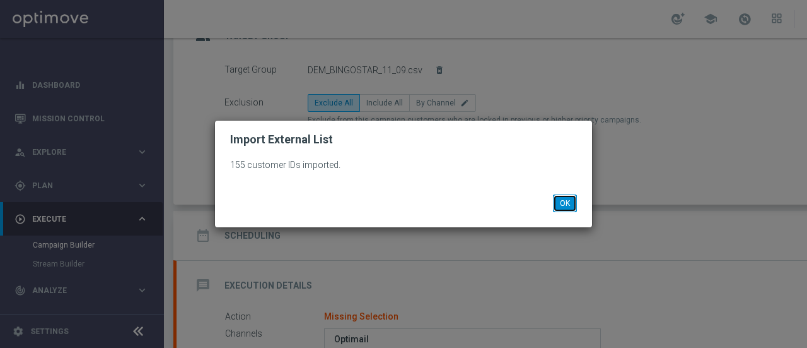
click at [568, 205] on button "OK" at bounding box center [565, 203] width 24 height 18
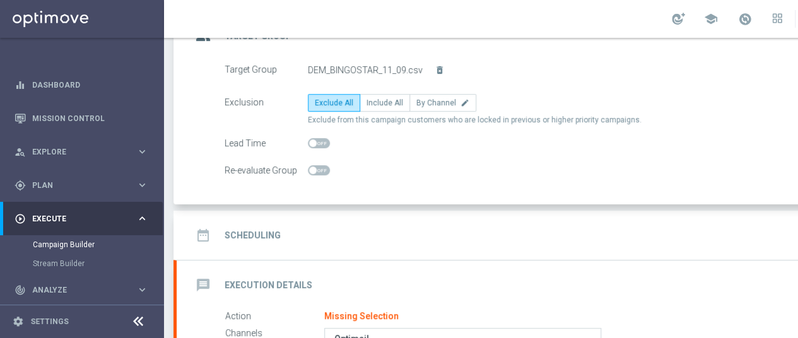
scroll to position [9, 0]
click at [378, 98] on span "Include All" at bounding box center [384, 102] width 37 height 9
click at [375, 101] on input "Include All" at bounding box center [370, 105] width 8 height 8
radio input "true"
click at [575, 223] on div "date_range Scheduling keyboard_arrow_down" at bounding box center [544, 235] width 705 height 24
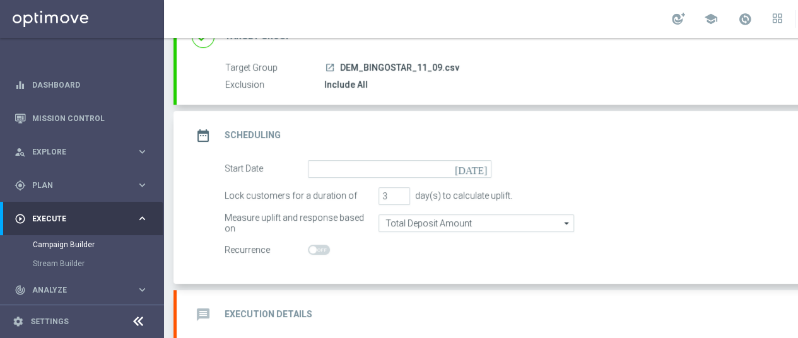
click at [482, 160] on icon "[DATE]" at bounding box center [473, 167] width 37 height 14
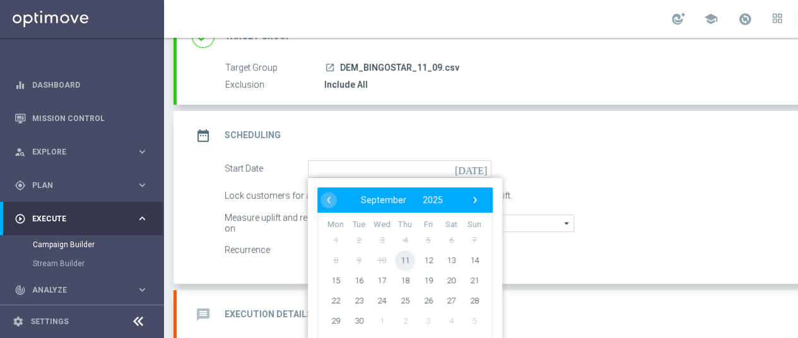
click at [409, 250] on span "11" at bounding box center [405, 260] width 20 height 20
type input "[DATE]"
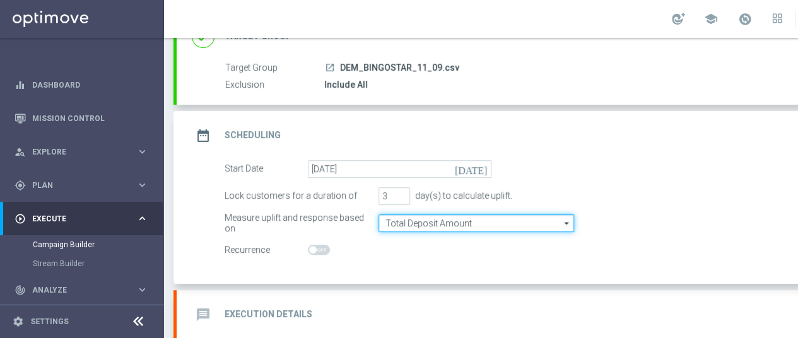
click at [460, 214] on input "Total Deposit Amount" at bounding box center [476, 223] width 196 height 18
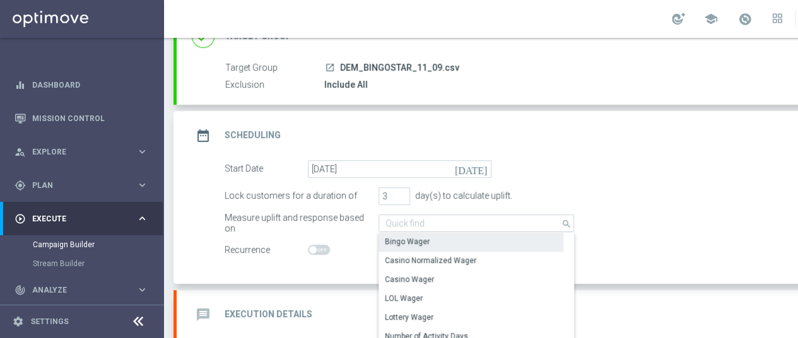
click at [435, 233] on div "Bingo Wager" at bounding box center [470, 242] width 185 height 18
type input "Bingo Wager"
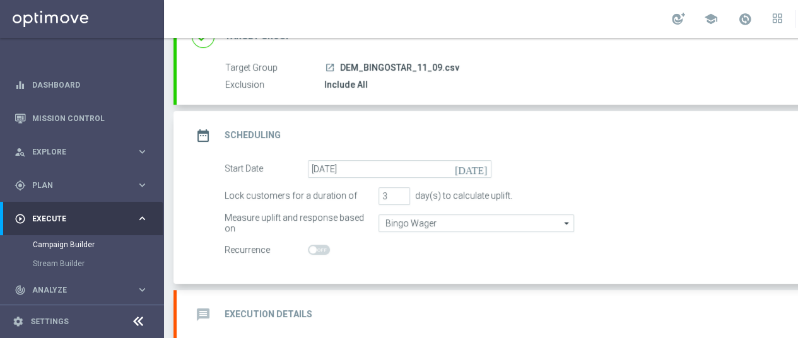
click at [638, 252] on div "Start Date [DATE] [DATE] Lock customers for a duration of 3 day(s) to calculate…" at bounding box center [544, 222] width 735 height 124
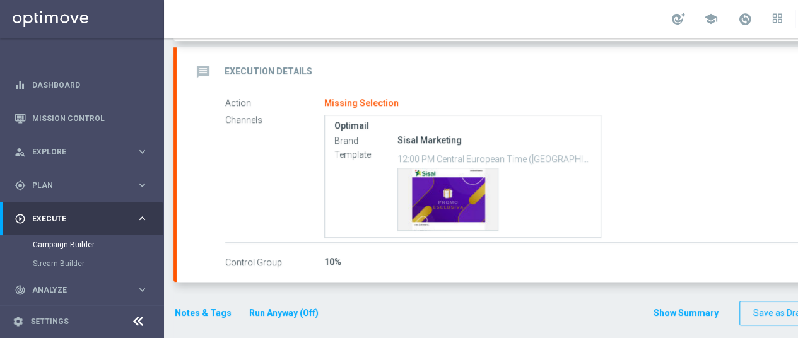
scroll to position [0, 0]
click at [686, 168] on div "Optimail Brand Sisal Marketing Template 12:00 PM Central European Time ([GEOGRA…" at bounding box center [605, 177] width 563 height 124
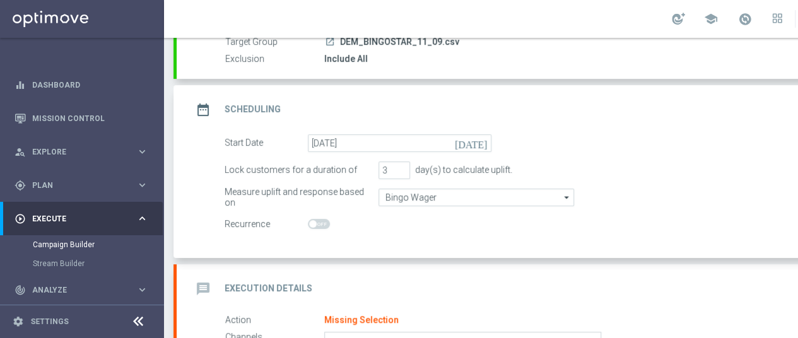
scroll to position [126, 0]
click at [653, 135] on div "Start Date [DATE] [DATE]" at bounding box center [558, 144] width 686 height 18
click at [287, 286] on h2 "Execution Details" at bounding box center [269, 289] width 88 height 12
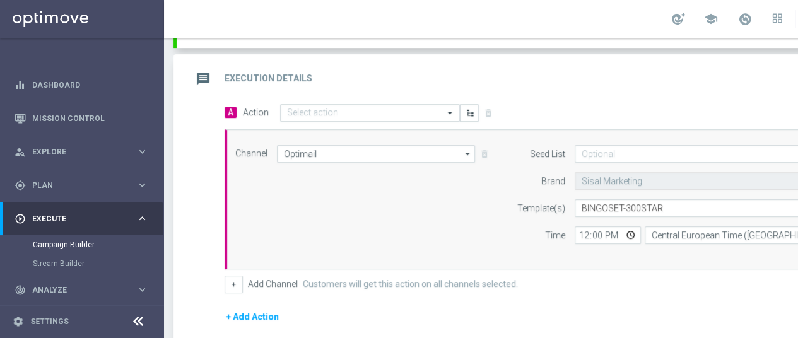
scroll to position [252, 0]
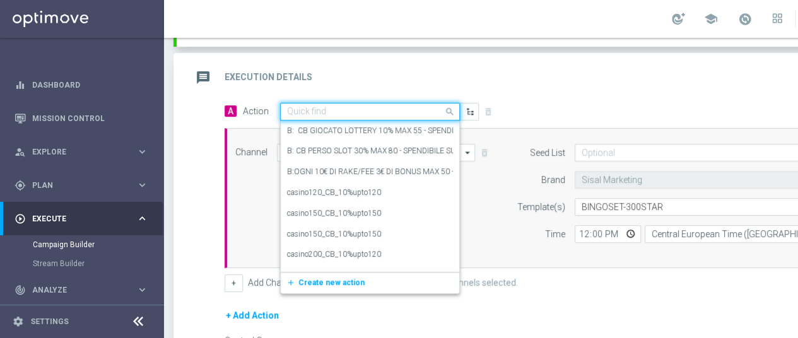
click at [325, 107] on input "text" at bounding box center [357, 112] width 141 height 11
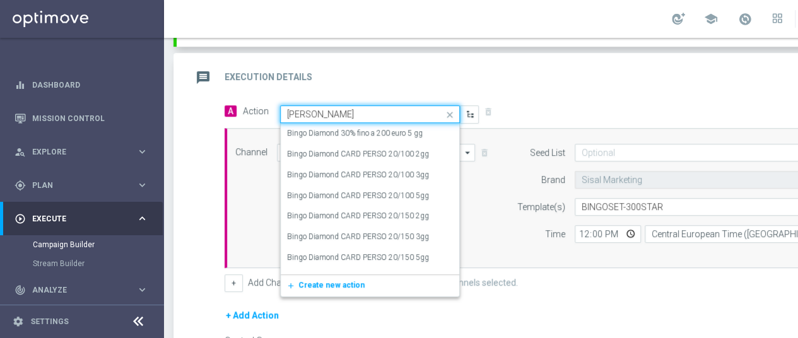
type input "BINGO DIAMOND"
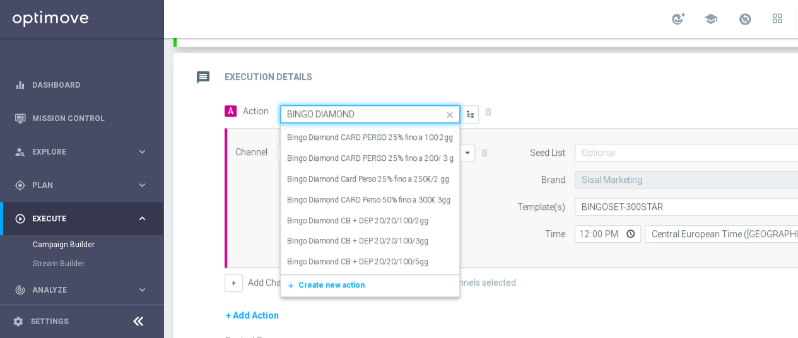
scroll to position [353, 0]
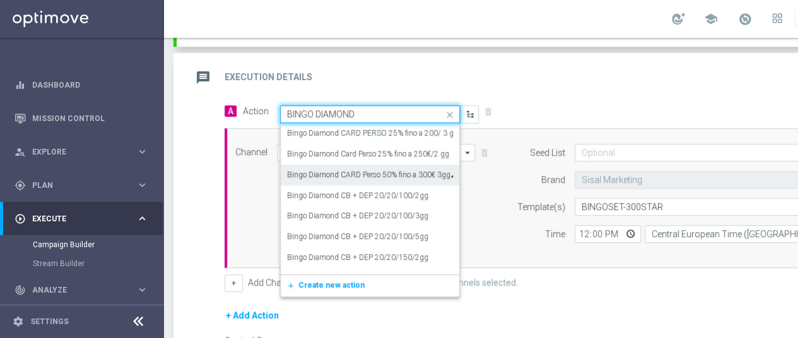
click at [361, 172] on label "Bingo Diamond CARD Perso 50% fino a 300€ 3gg" at bounding box center [368, 175] width 163 height 11
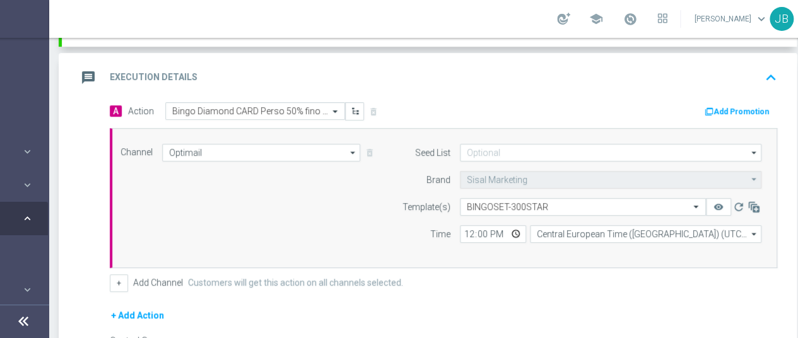
scroll to position [0, 132]
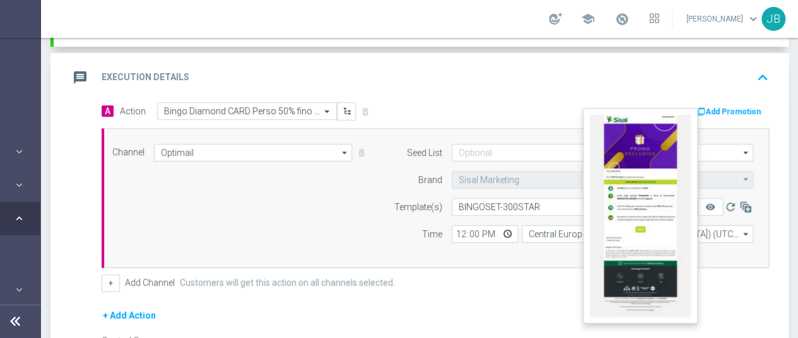
click at [706, 201] on button "remove_red_eye" at bounding box center [710, 207] width 25 height 18
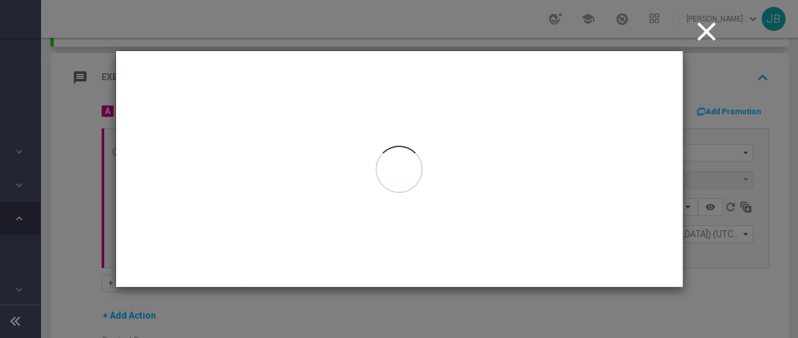
scroll to position [0, 123]
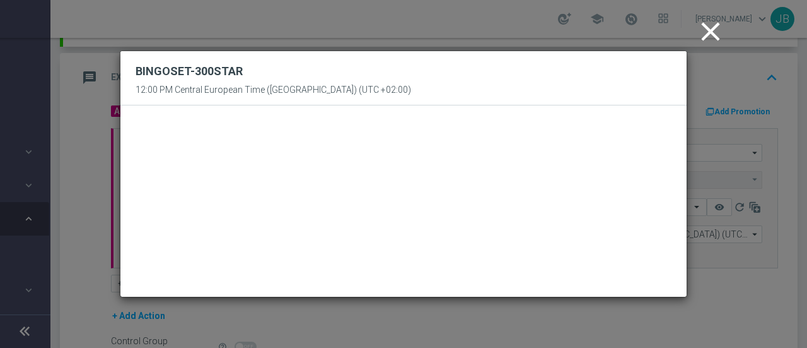
click at [705, 35] on icon "close" at bounding box center [711, 32] width 32 height 32
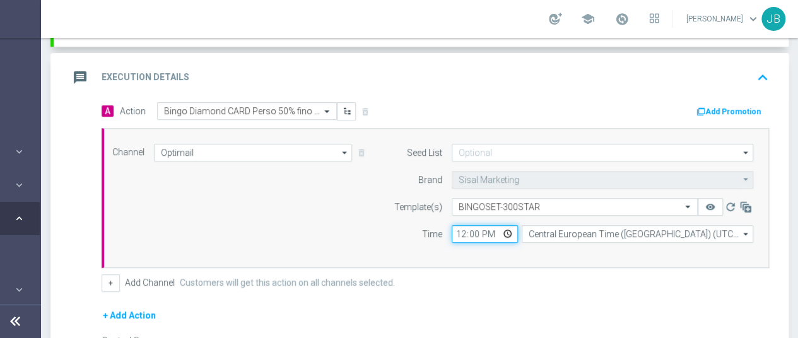
click at [459, 231] on input "12:00" at bounding box center [485, 234] width 66 height 18
type input "16:30"
click at [681, 274] on div "+ Add Channel Customers will get this action on all channels selected." at bounding box center [435, 283] width 667 height 18
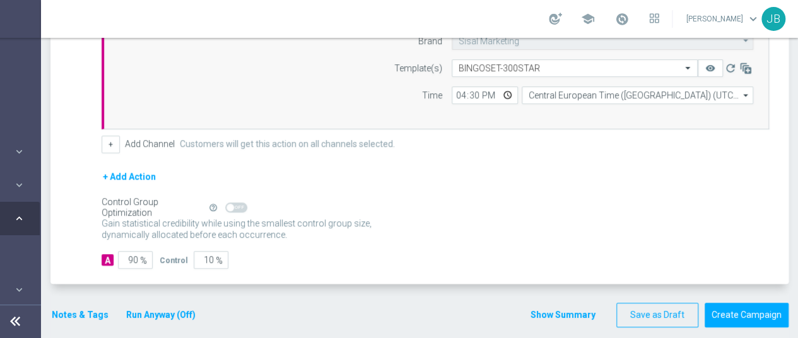
scroll to position [392, 0]
click at [126, 250] on input "90" at bounding box center [135, 259] width 35 height 18
type input "1"
type input "99"
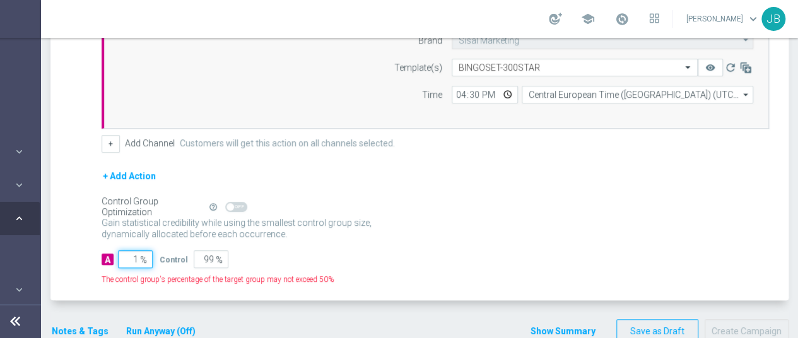
type input "10"
type input "90"
type input "100"
type input "0"
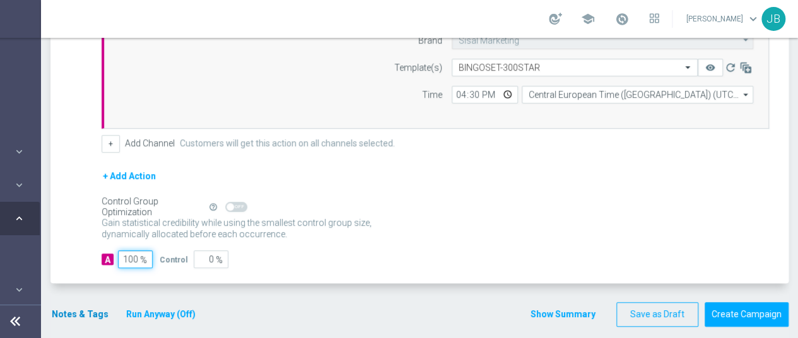
type input "100"
click at [88, 307] on button "Notes & Tags" at bounding box center [79, 315] width 59 height 16
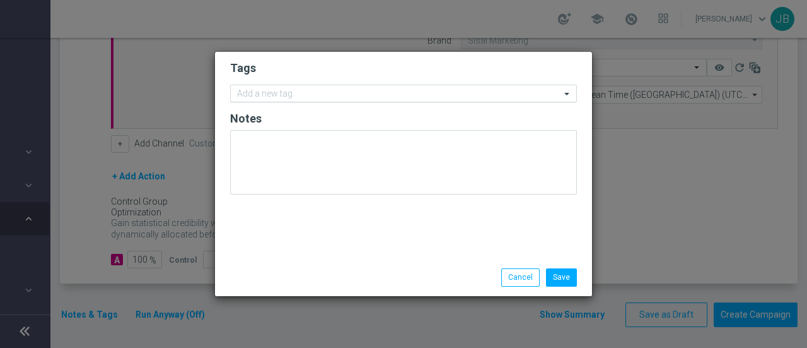
click at [264, 98] on input "text" at bounding box center [399, 94] width 324 height 11
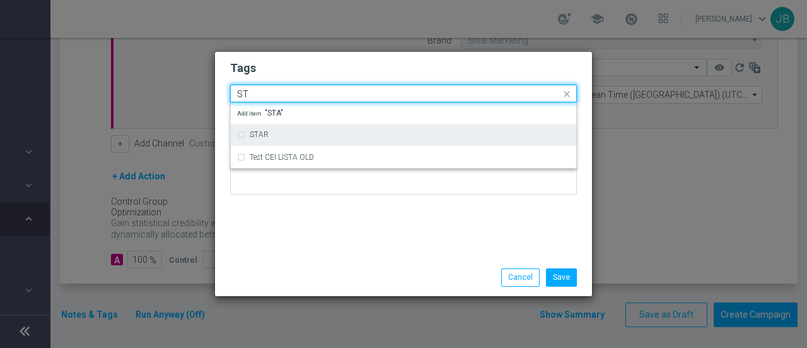
type input "S"
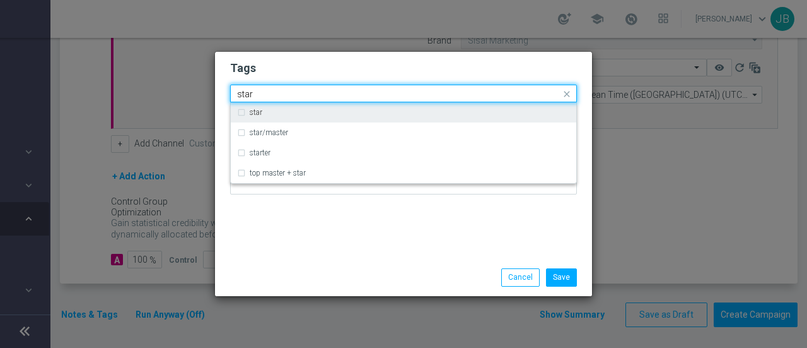
click at [267, 115] on div "star" at bounding box center [410, 112] width 320 height 8
type input "star"
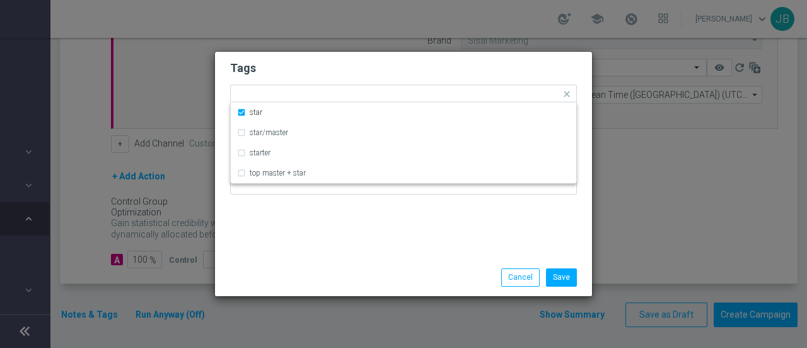
click at [317, 70] on h2 "Tags" at bounding box center [403, 68] width 347 height 15
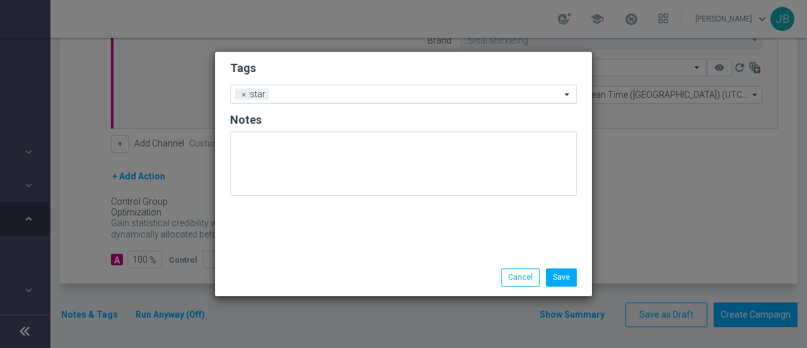
click at [308, 95] on input "text" at bounding box center [417, 95] width 287 height 11
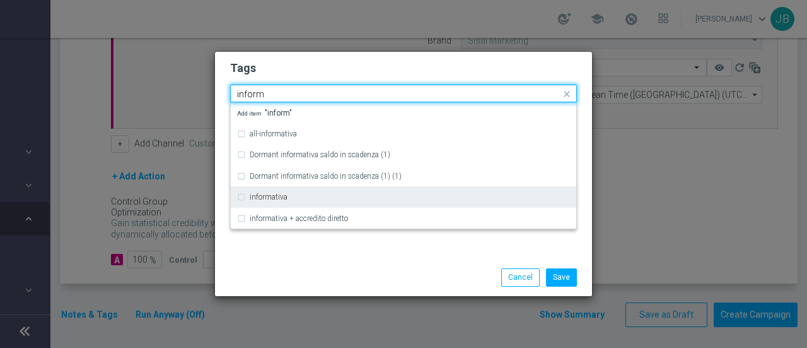
click at [276, 197] on label "informativa" at bounding box center [269, 197] width 38 height 8
type input "inform"
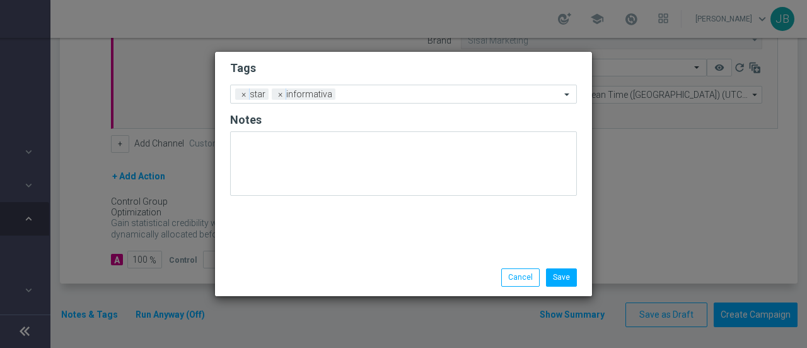
click at [385, 57] on div "Tags Add a new tag × star × informativa Notes" at bounding box center [403, 155] width 377 height 207
click at [566, 282] on button "Save" at bounding box center [561, 277] width 31 height 18
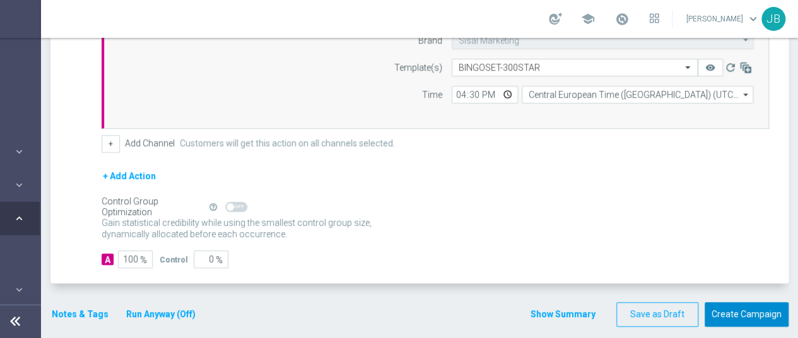
click at [734, 313] on button "Create Campaign" at bounding box center [747, 314] width 84 height 25
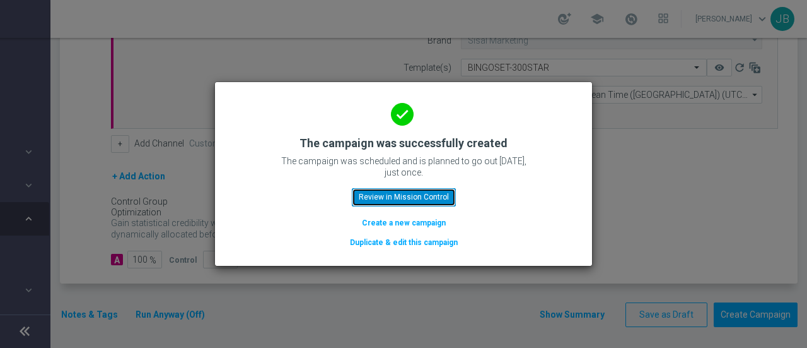
click at [413, 192] on button "Review in Mission Control" at bounding box center [404, 197] width 104 height 18
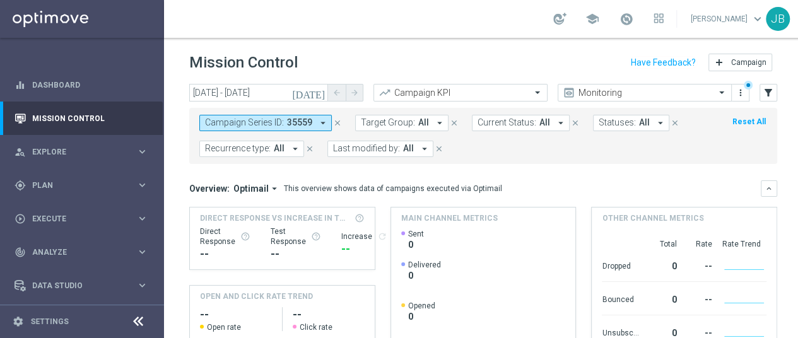
scroll to position [9, 0]
click at [785, 298] on div "[DATE] [DATE] - [DATE] arrow_back arrow_forward Campaign KPI trending_up Monito…" at bounding box center [483, 205] width 638 height 243
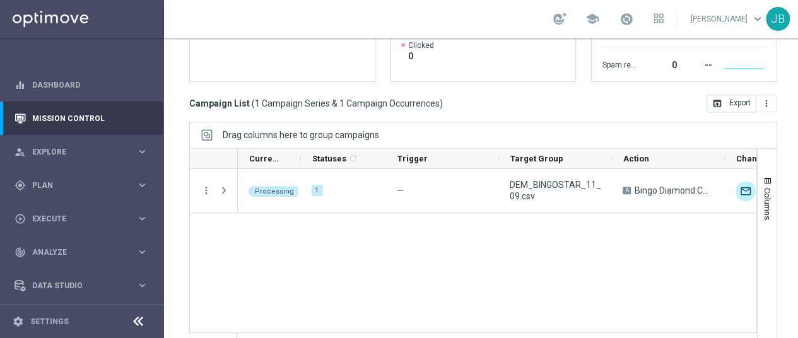
scroll to position [307, 0]
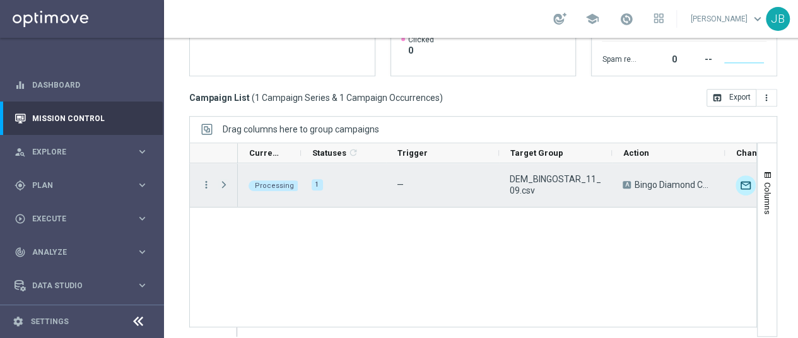
click at [226, 180] on span "Press SPACE to select this row." at bounding box center [223, 185] width 11 height 10
